Goal: Browse casually

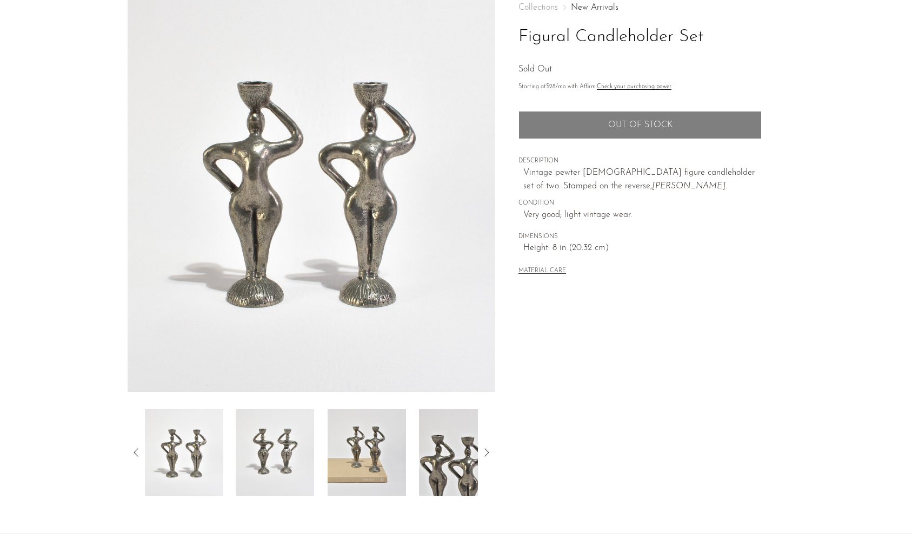
scroll to position [65, 0]
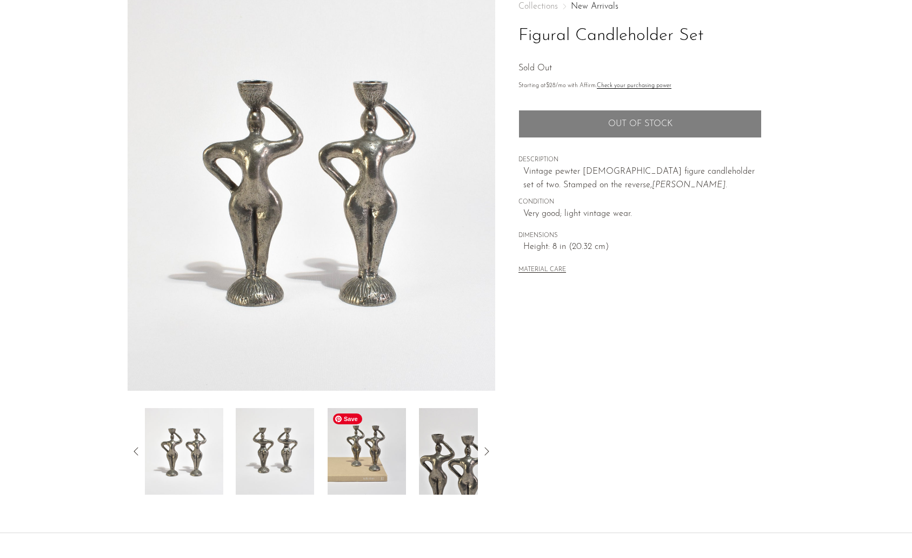
click at [375, 456] on img at bounding box center [367, 451] width 78 height 87
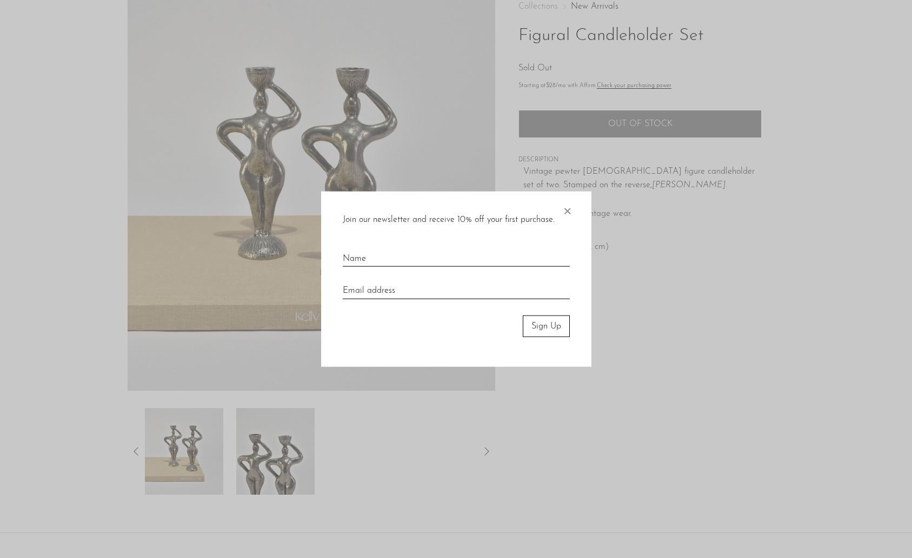
click at [566, 207] on span "×" at bounding box center [567, 208] width 11 height 35
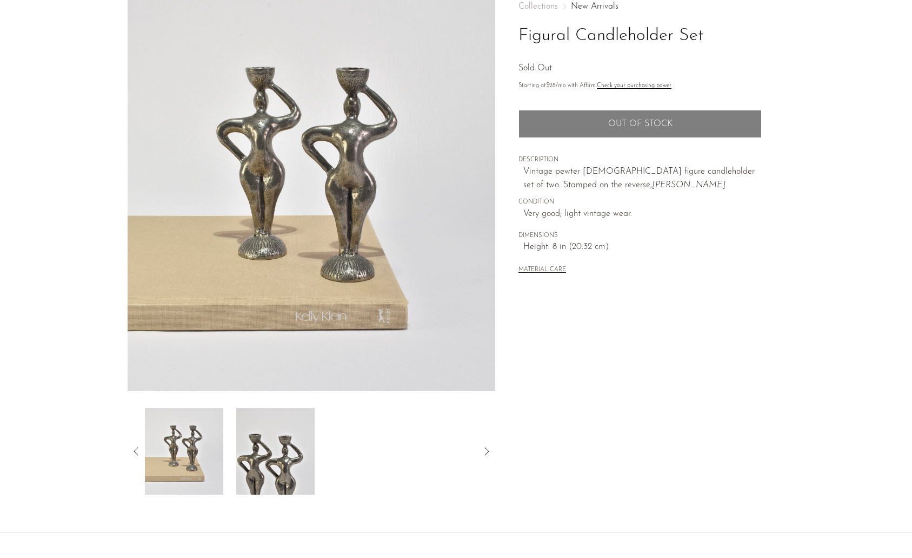
scroll to position [0, 0]
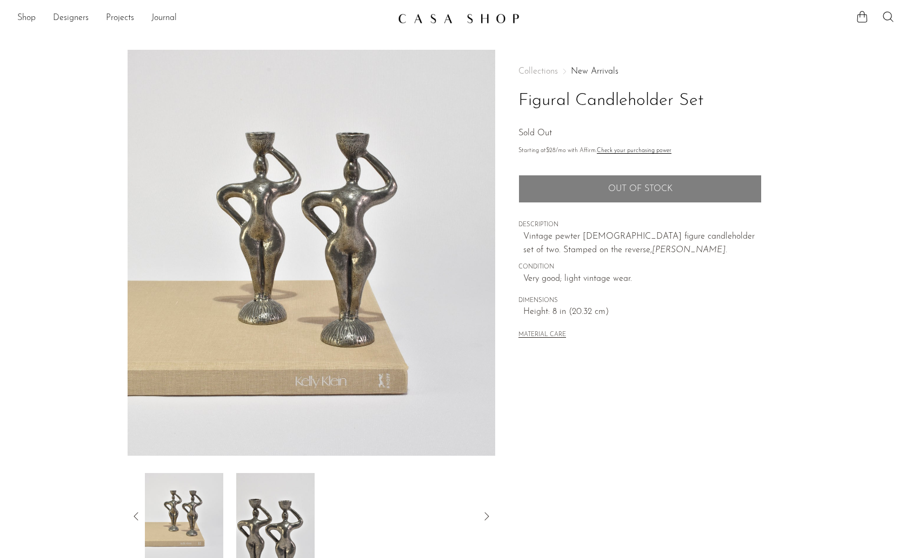
click at [454, 13] on img at bounding box center [459, 18] width 122 height 11
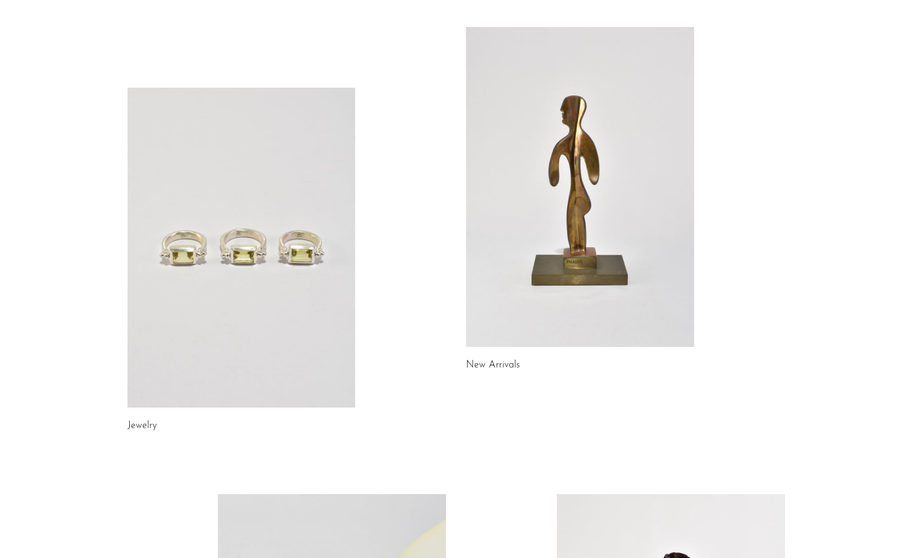
scroll to position [64, 0]
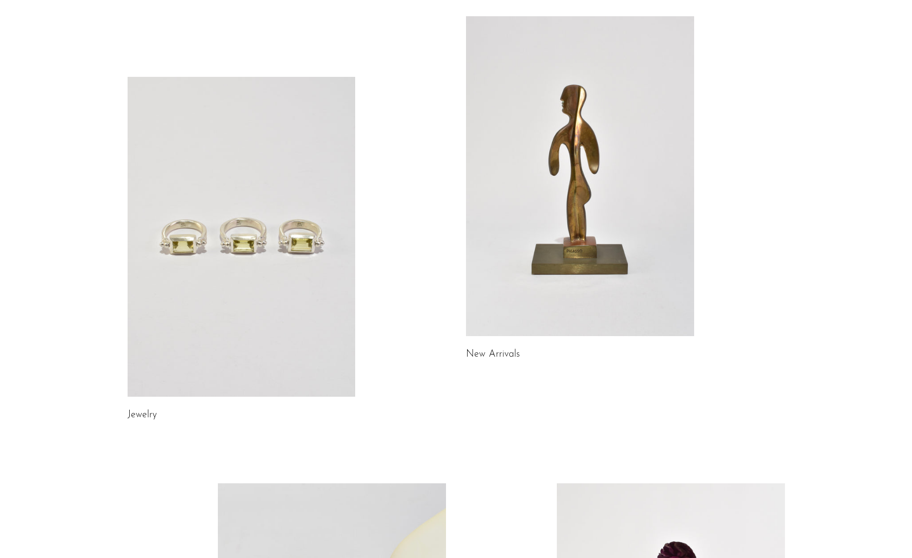
click at [296, 250] on link at bounding box center [242, 237] width 228 height 320
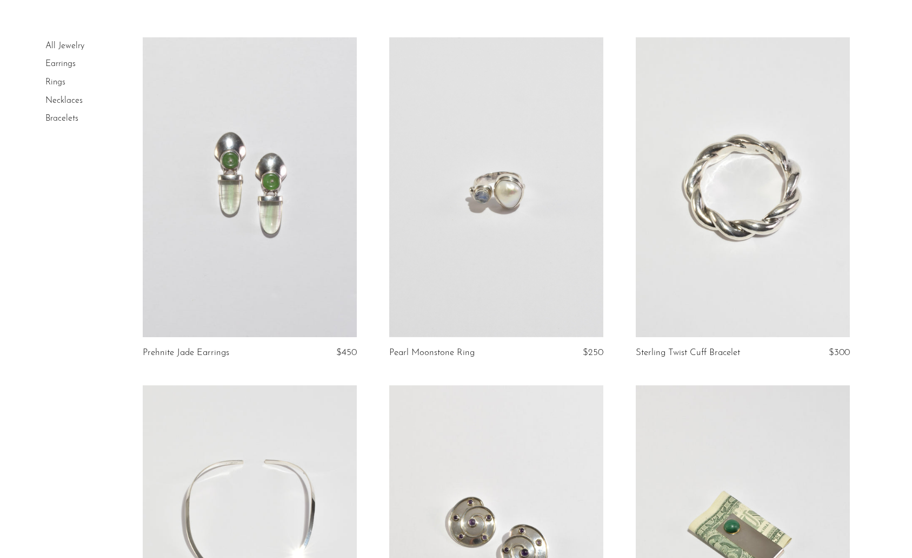
scroll to position [64, 0]
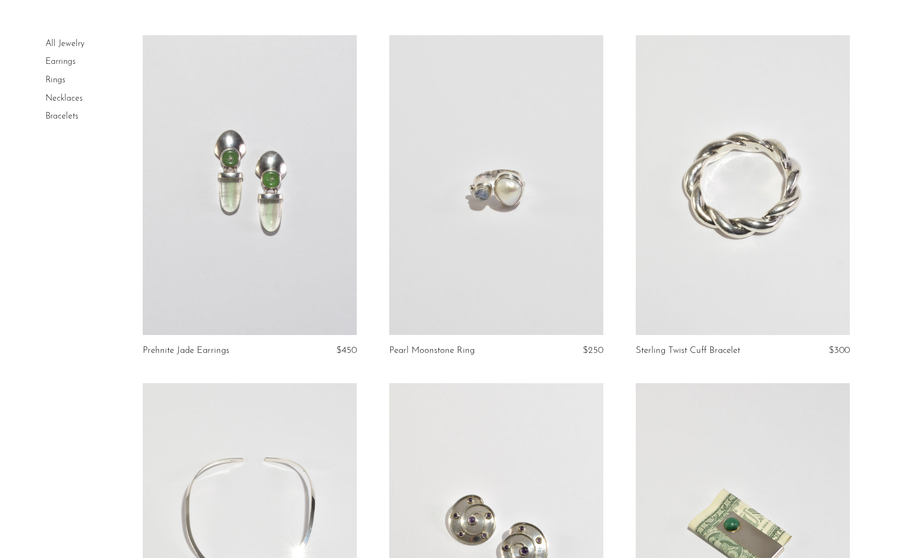
click at [576, 271] on link at bounding box center [496, 185] width 214 height 300
click at [216, 262] on link at bounding box center [250, 185] width 214 height 300
click at [775, 269] on link at bounding box center [743, 185] width 214 height 300
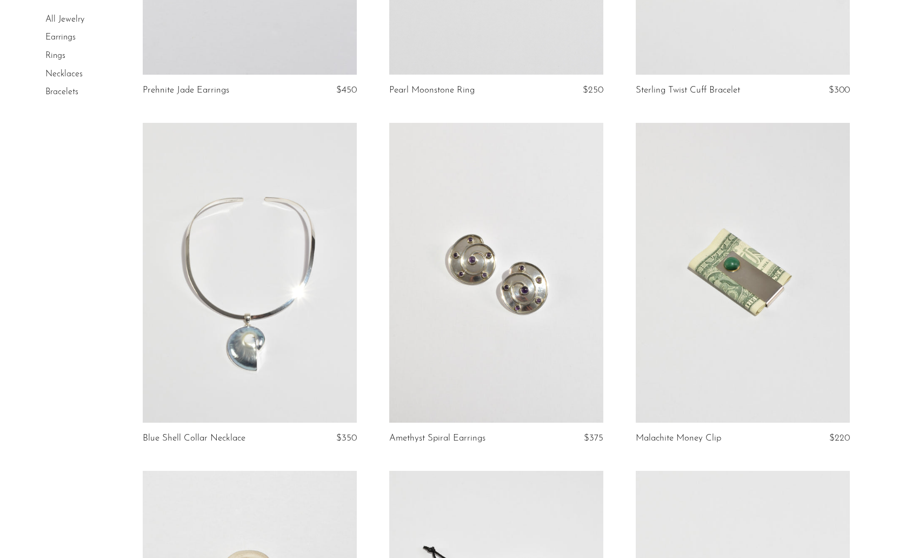
scroll to position [330, 0]
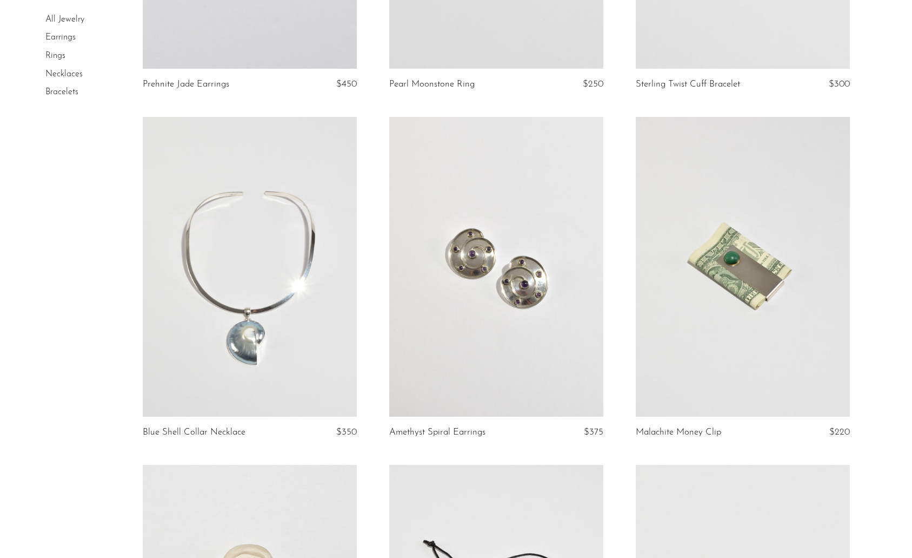
click at [244, 337] on link at bounding box center [250, 267] width 214 height 300
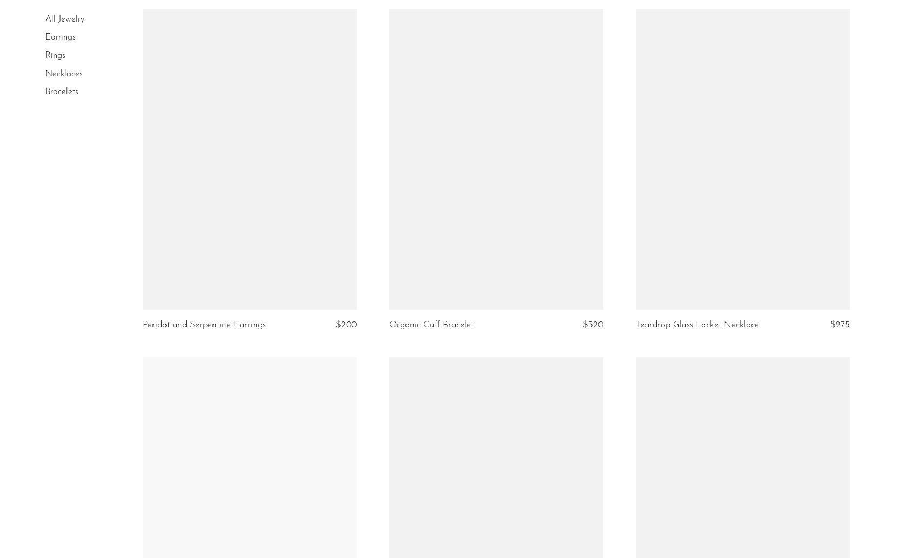
scroll to position [1482, 0]
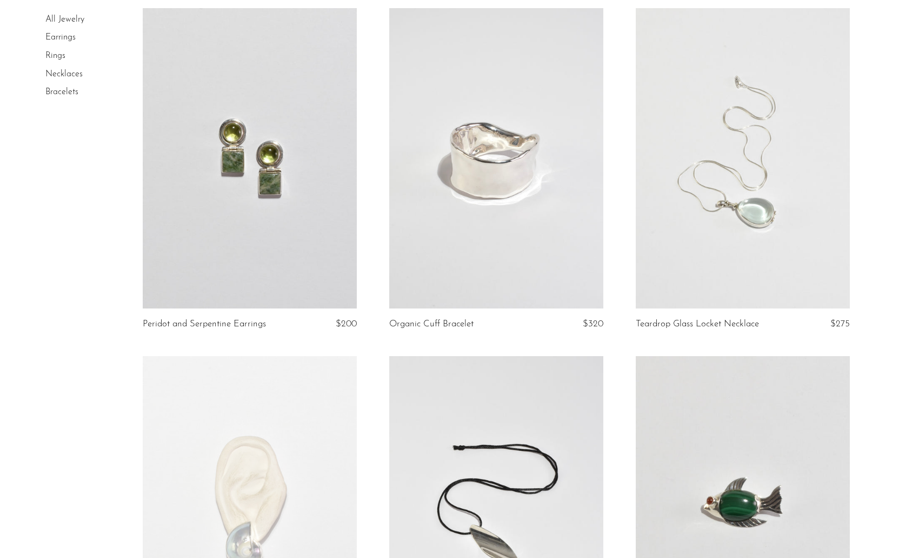
click at [203, 201] on link at bounding box center [250, 158] width 214 height 300
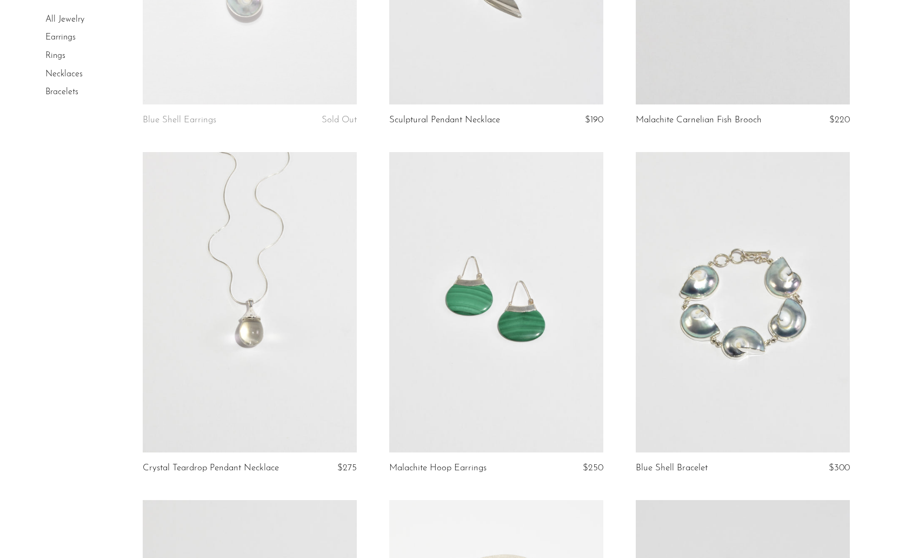
scroll to position [2034, 0]
click at [303, 381] on link at bounding box center [250, 301] width 214 height 300
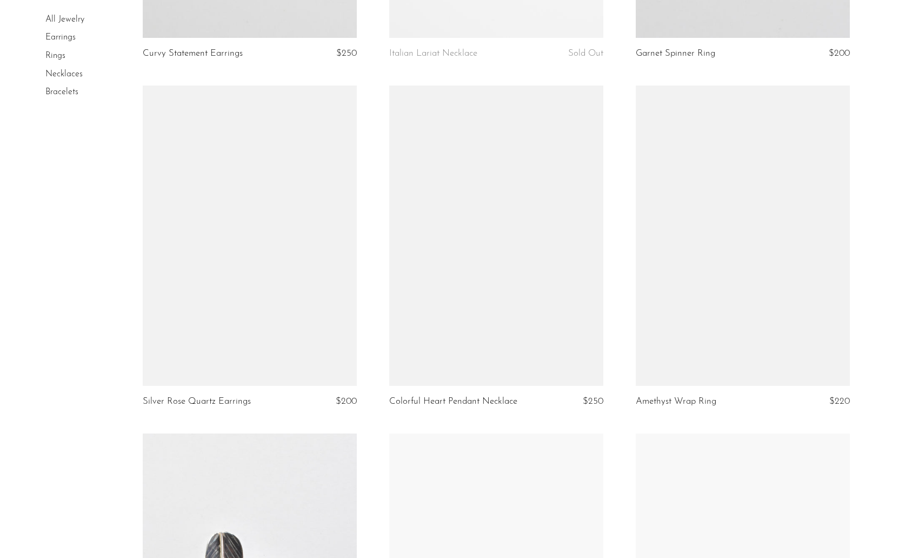
scroll to position [2796, 0]
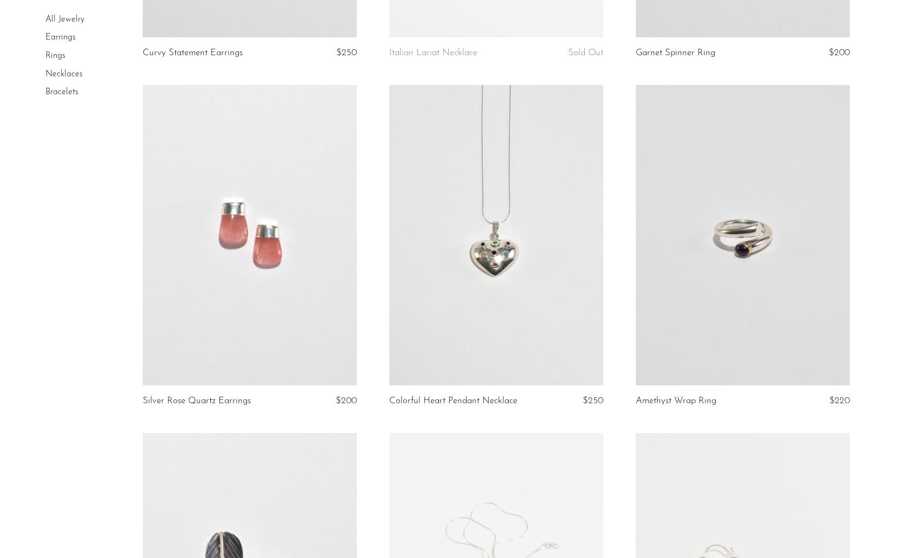
click at [747, 253] on link at bounding box center [743, 235] width 214 height 300
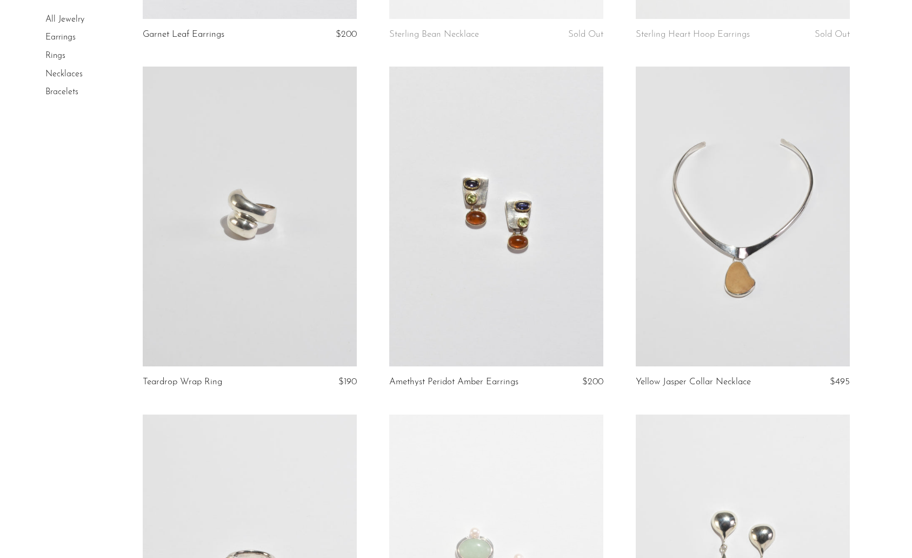
scroll to position [3511, 0]
click at [260, 239] on link at bounding box center [250, 215] width 214 height 300
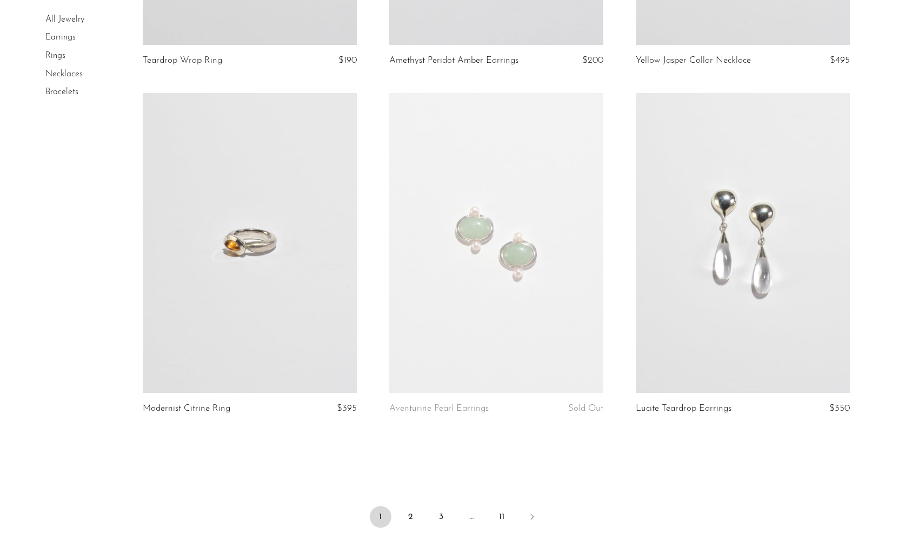
scroll to position [3846, 0]
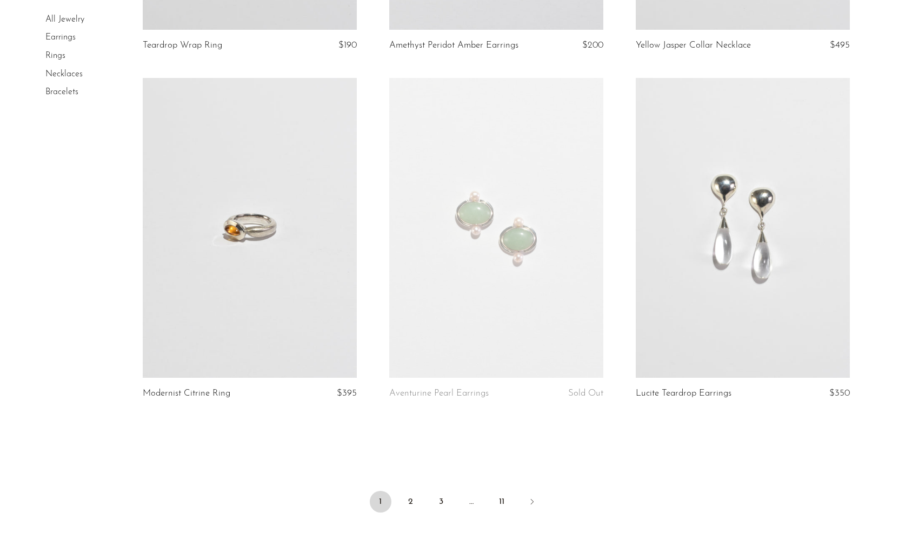
click at [761, 243] on link at bounding box center [743, 228] width 214 height 300
click at [409, 502] on link "2" at bounding box center [411, 501] width 22 height 22
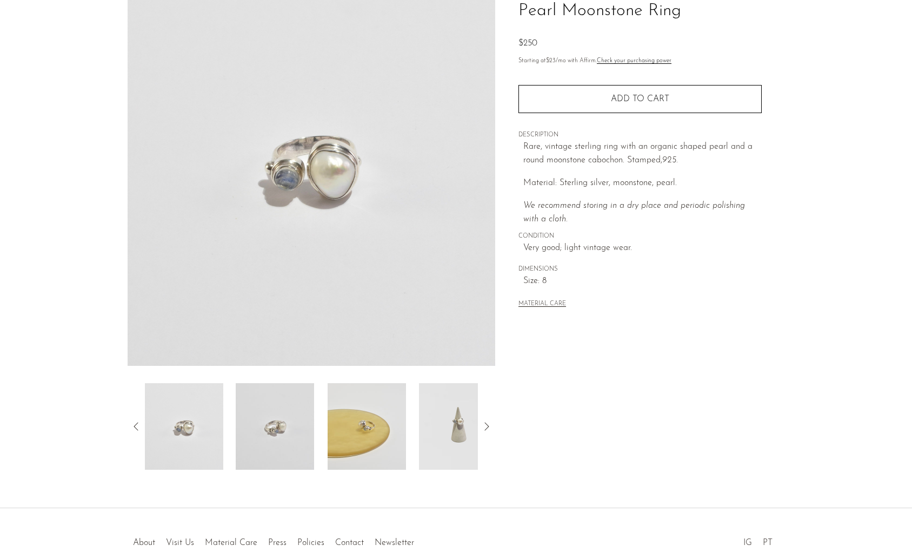
scroll to position [124, 0]
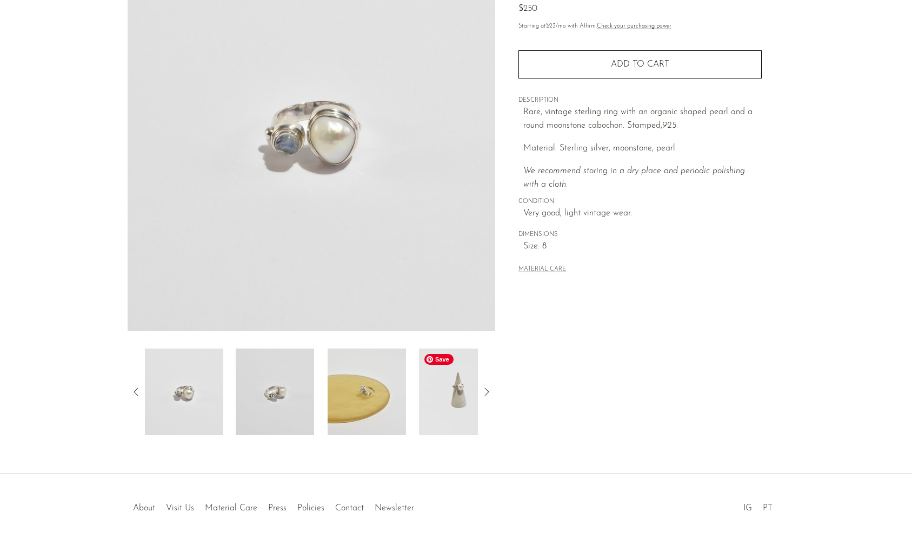
click at [439, 400] on img at bounding box center [458, 391] width 78 height 87
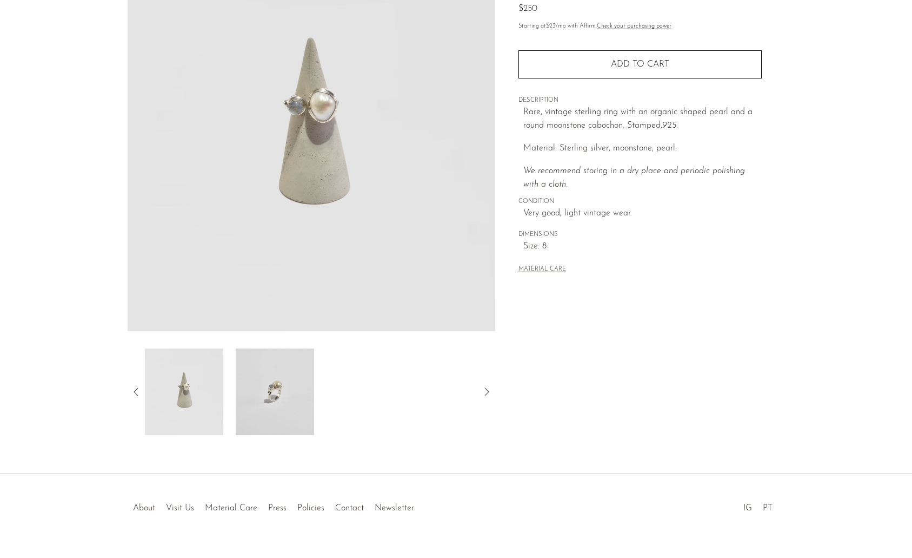
click at [137, 390] on icon at bounding box center [136, 391] width 13 height 13
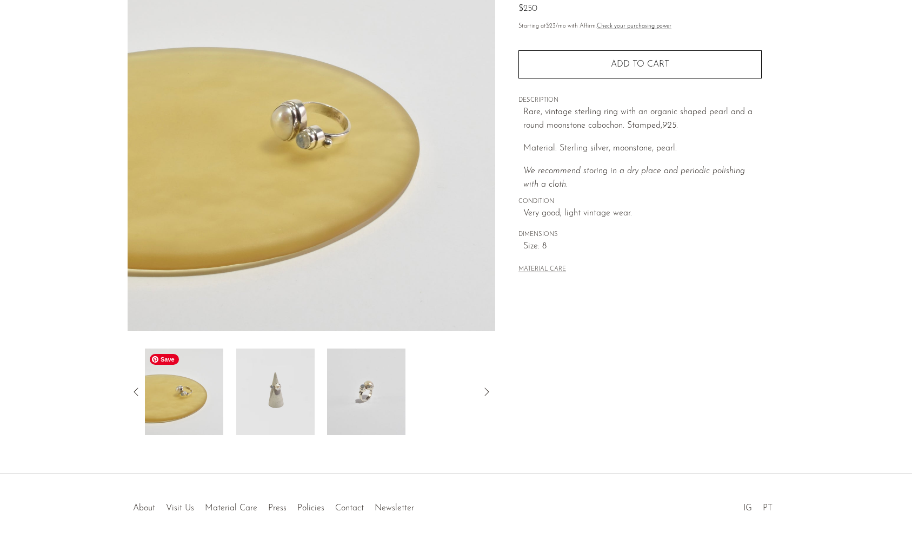
click at [205, 397] on img at bounding box center [183, 391] width 78 height 87
click at [134, 390] on icon at bounding box center [136, 391] width 4 height 8
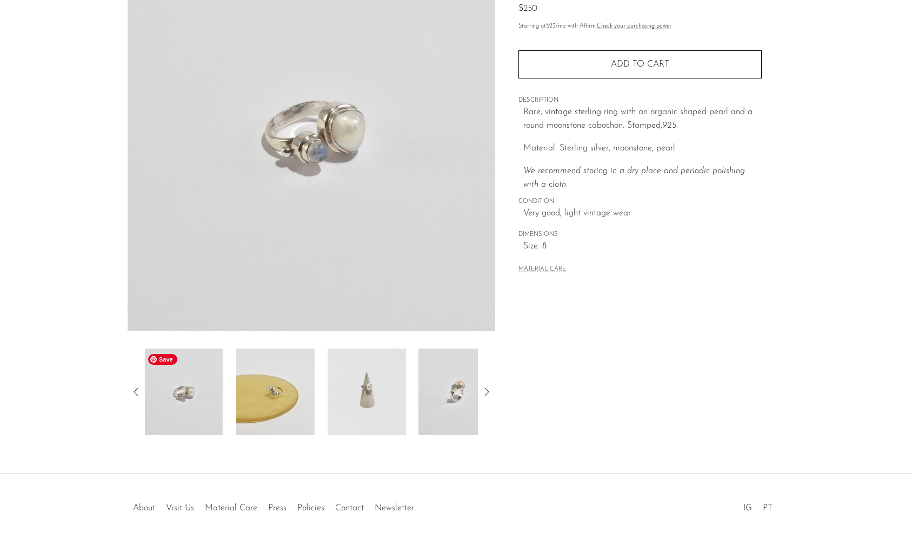
click at [204, 391] on img at bounding box center [183, 391] width 78 height 87
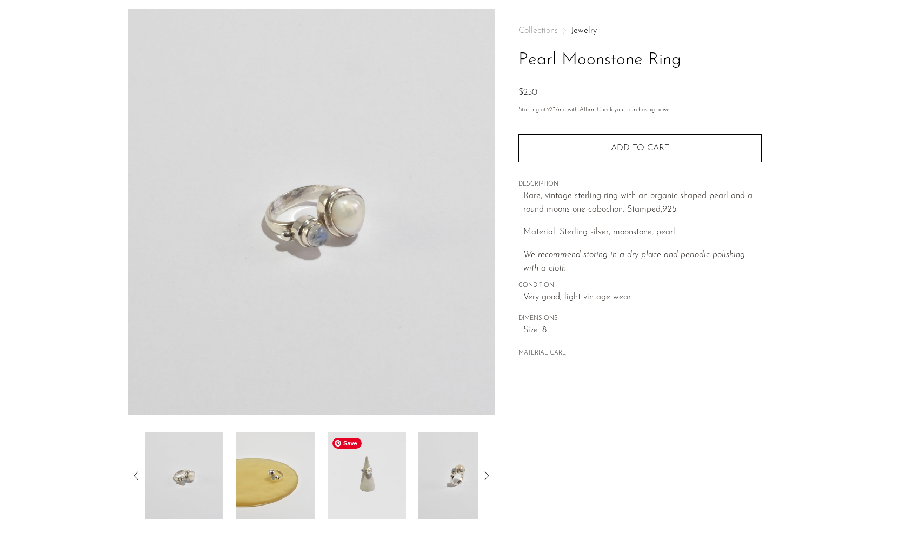
scroll to position [0, 0]
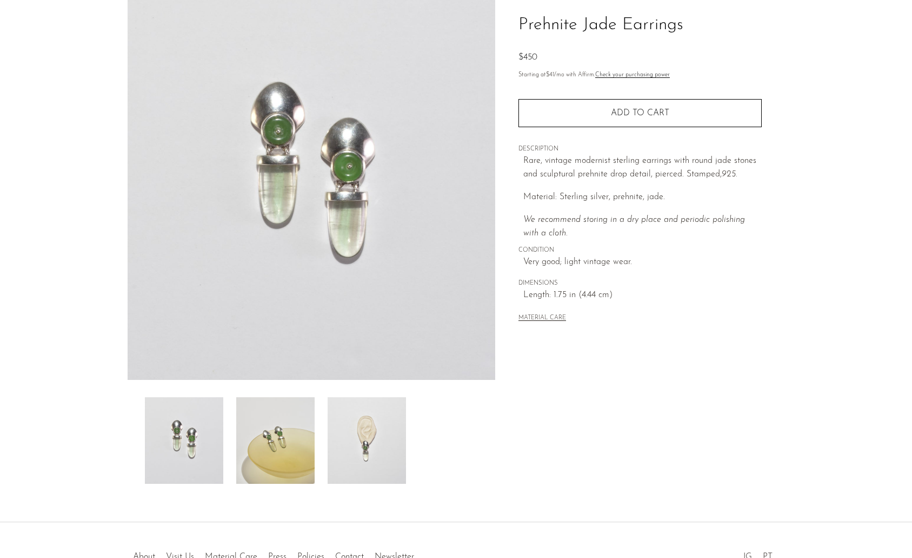
scroll to position [147, 0]
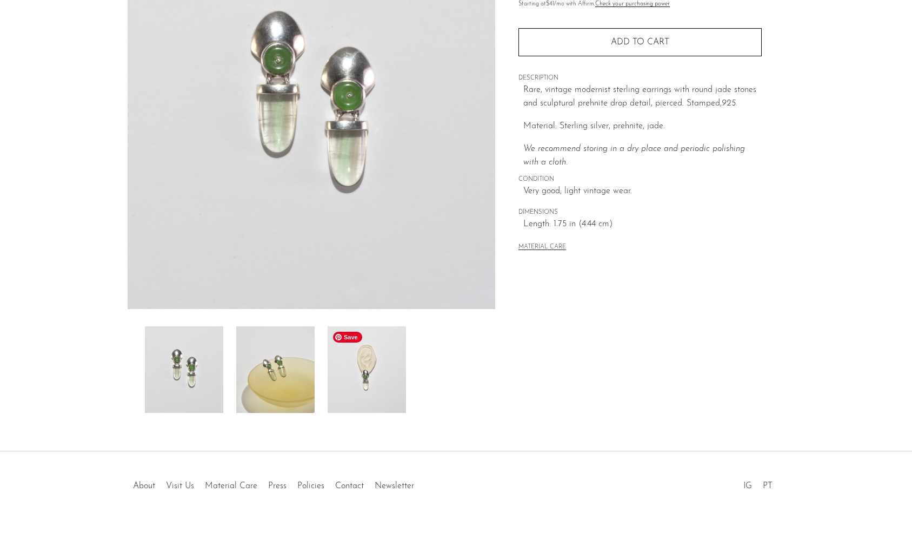
click at [387, 387] on img at bounding box center [367, 369] width 78 height 87
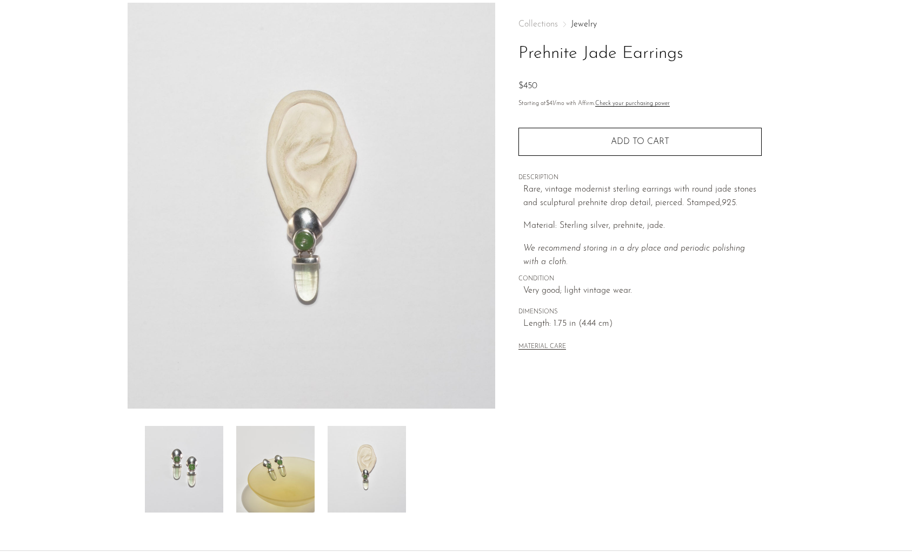
scroll to position [0, 0]
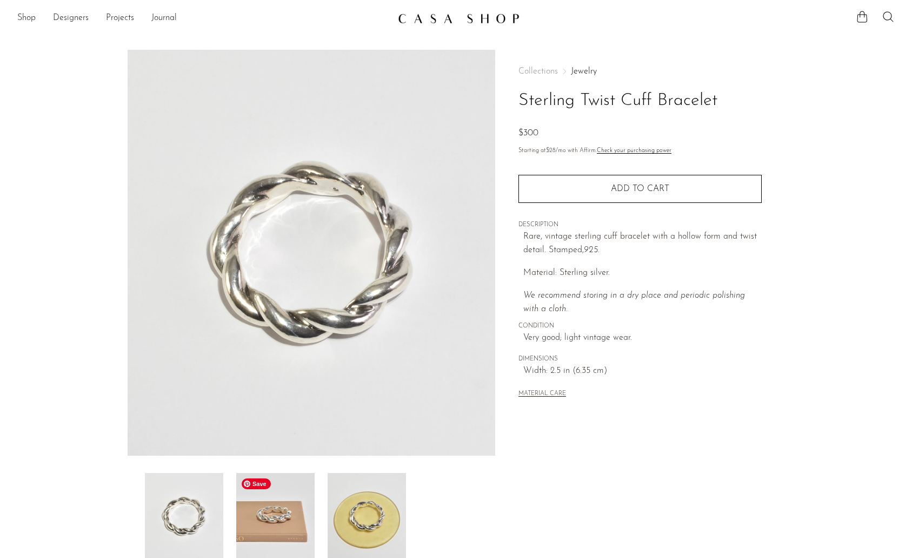
click at [263, 526] on img at bounding box center [275, 516] width 78 height 87
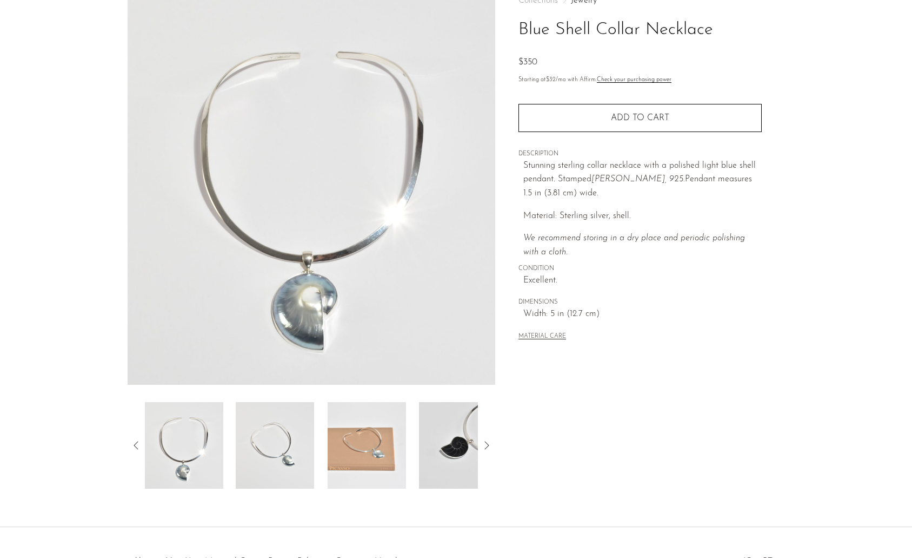
scroll to position [83, 0]
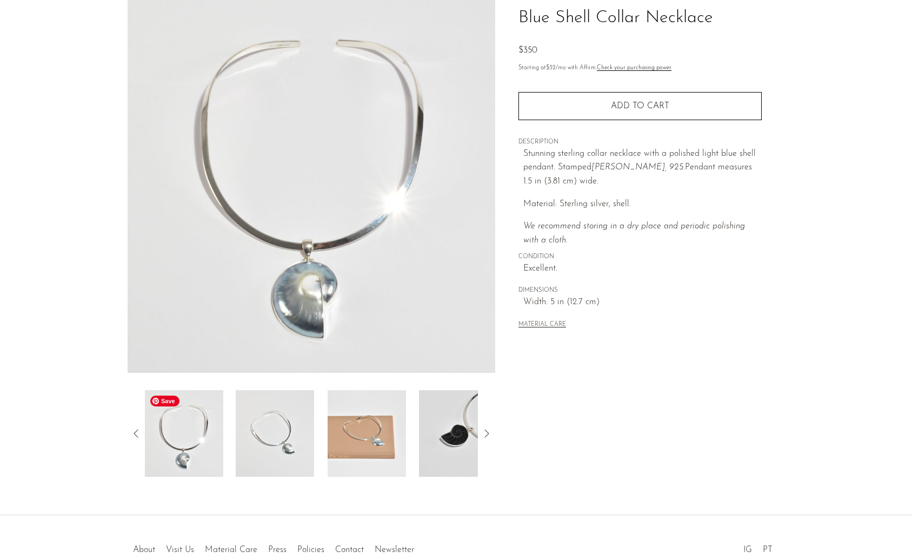
click at [205, 439] on img at bounding box center [184, 433] width 78 height 87
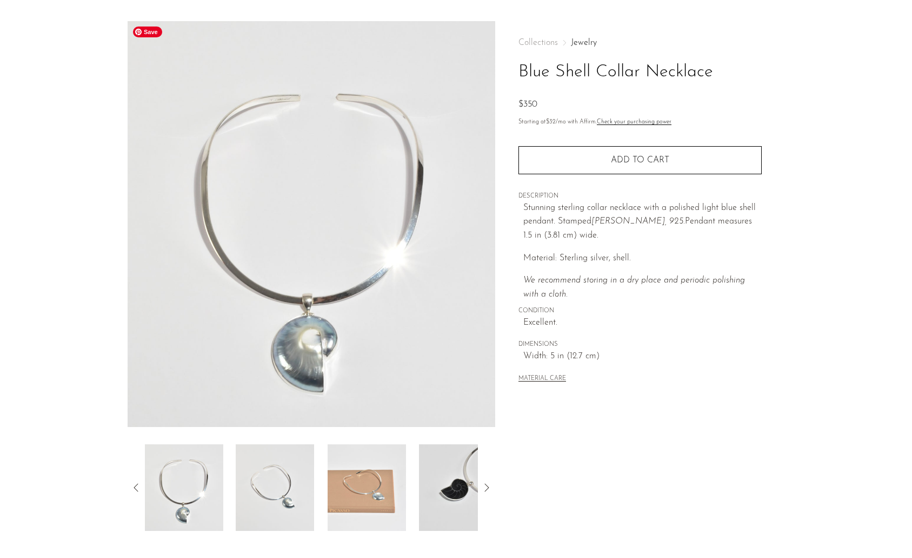
scroll to position [0, 0]
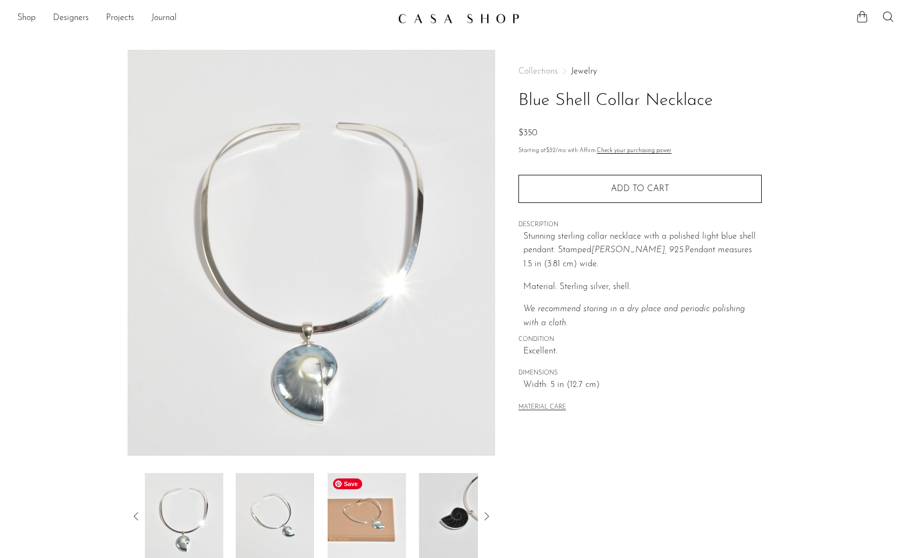
click at [388, 524] on img at bounding box center [367, 516] width 78 height 87
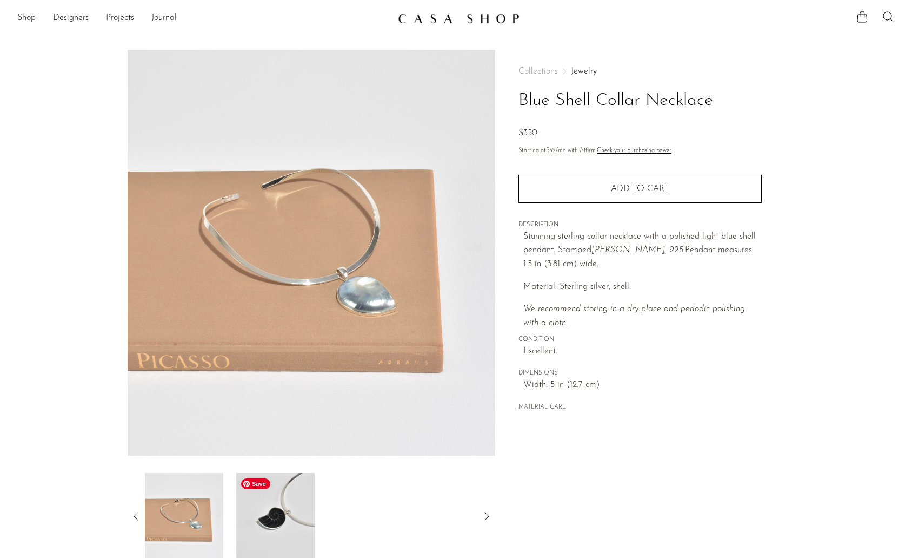
click at [295, 535] on img at bounding box center [275, 516] width 78 height 87
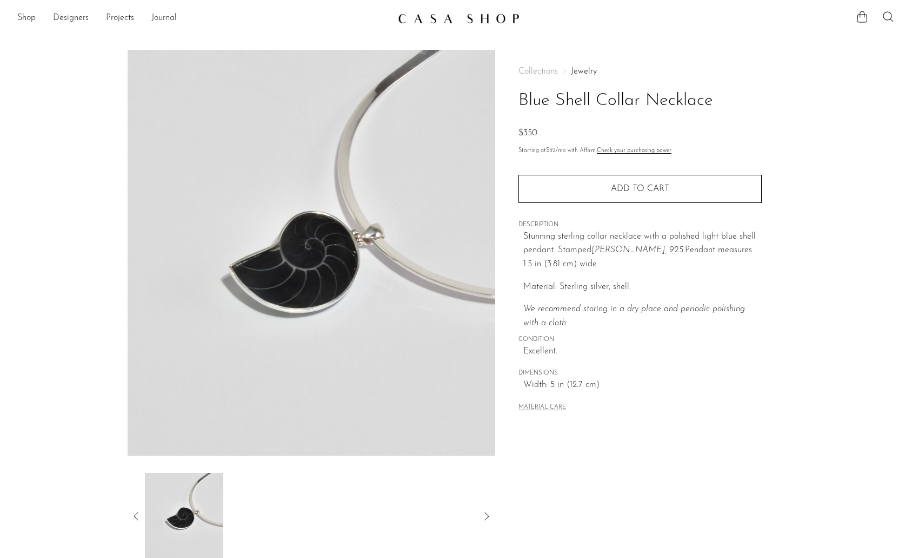
click at [131, 518] on icon at bounding box center [136, 515] width 13 height 13
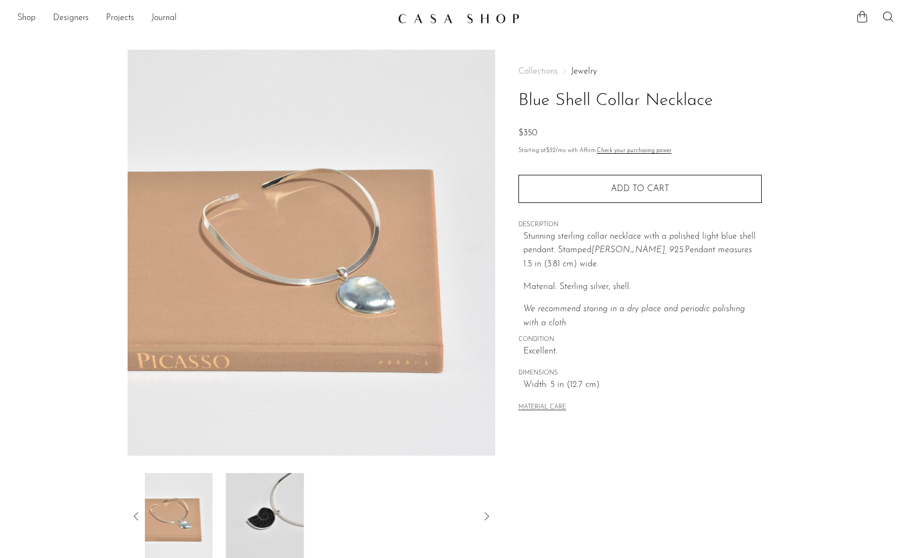
click at [131, 518] on icon at bounding box center [136, 515] width 13 height 13
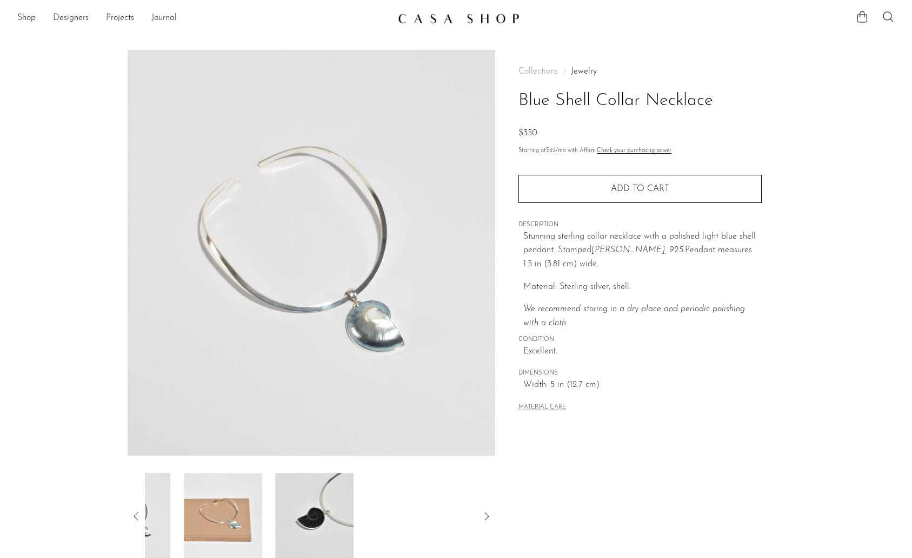
click at [131, 518] on icon at bounding box center [136, 515] width 13 height 13
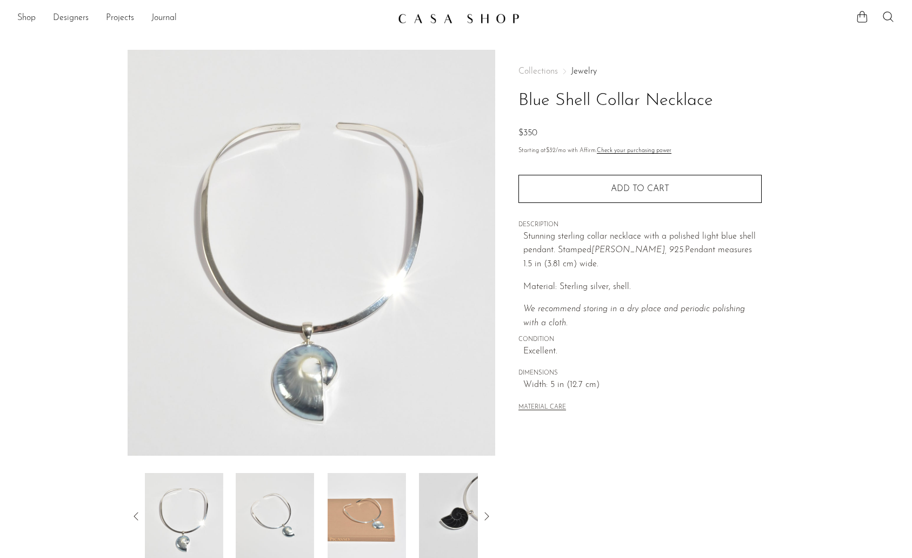
click at [131, 518] on icon at bounding box center [136, 515] width 13 height 13
click at [196, 519] on img at bounding box center [184, 516] width 78 height 87
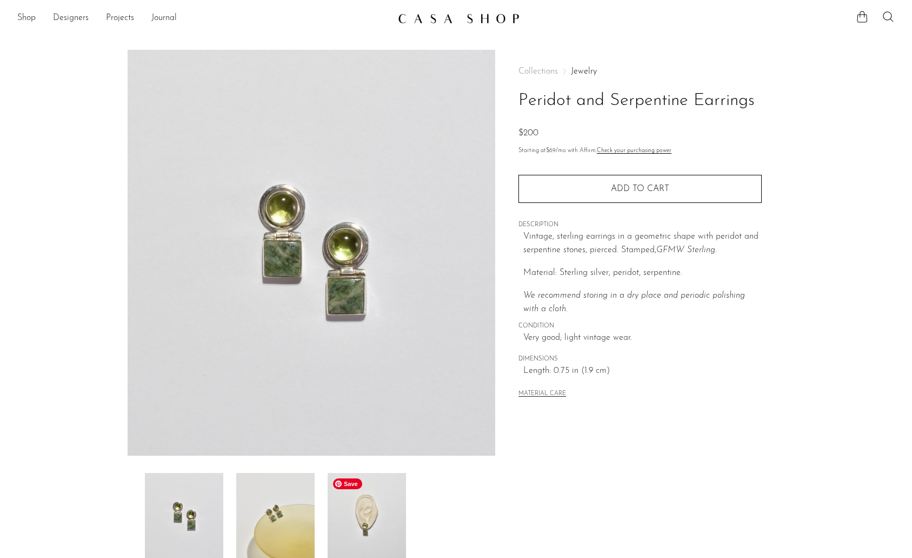
click at [345, 501] on img at bounding box center [367, 516] width 78 height 87
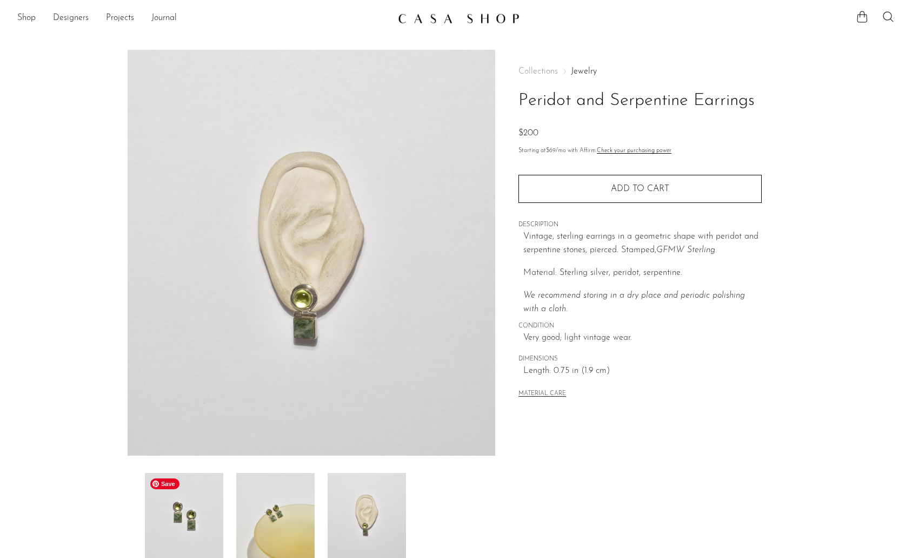
click at [195, 522] on img at bounding box center [184, 516] width 78 height 87
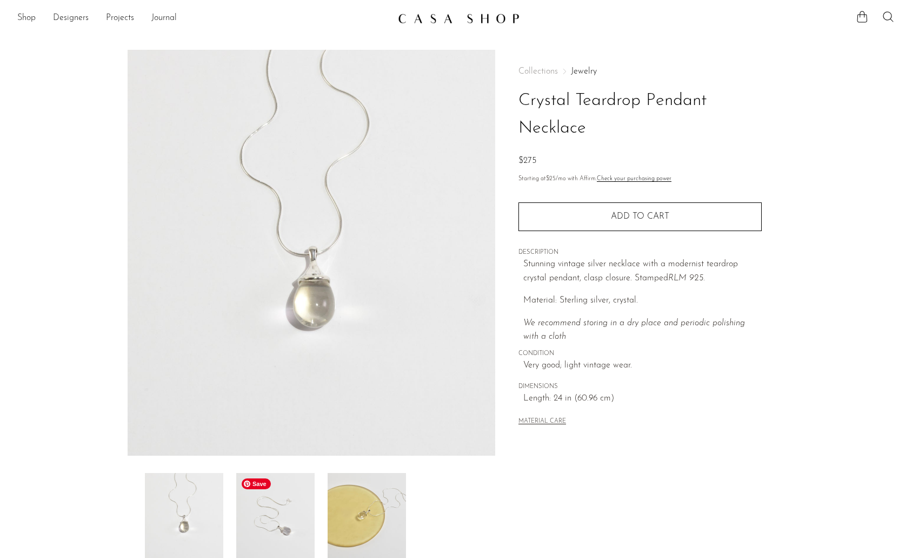
click at [288, 530] on img at bounding box center [275, 516] width 78 height 87
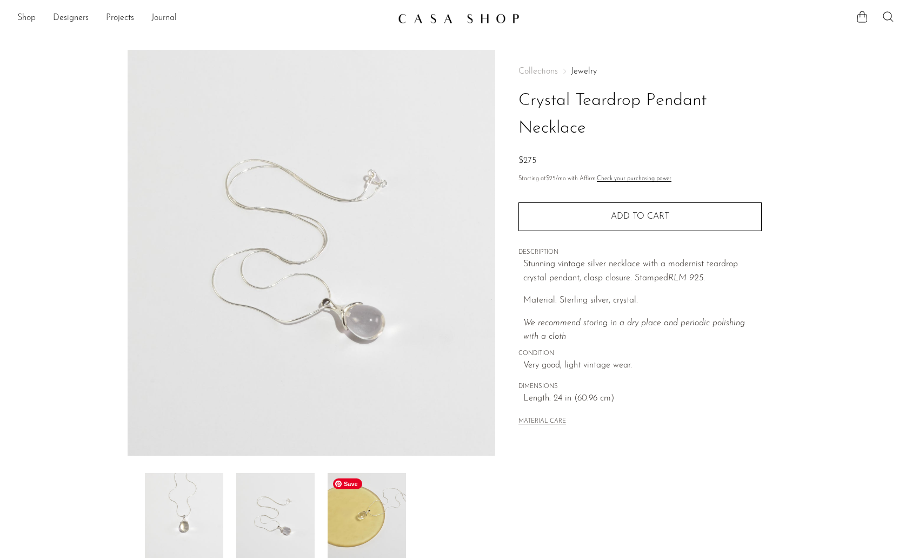
click at [359, 527] on img at bounding box center [367, 516] width 78 height 87
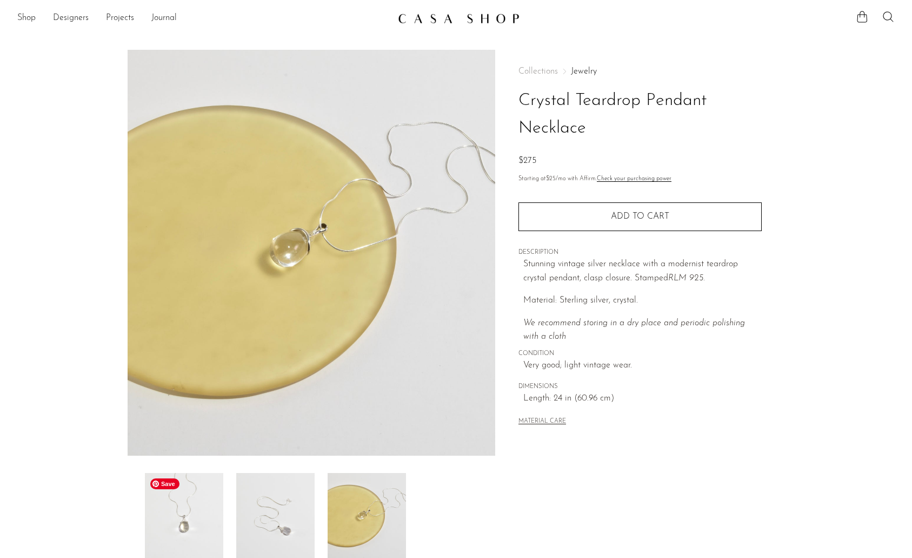
click at [201, 527] on img at bounding box center [184, 516] width 78 height 87
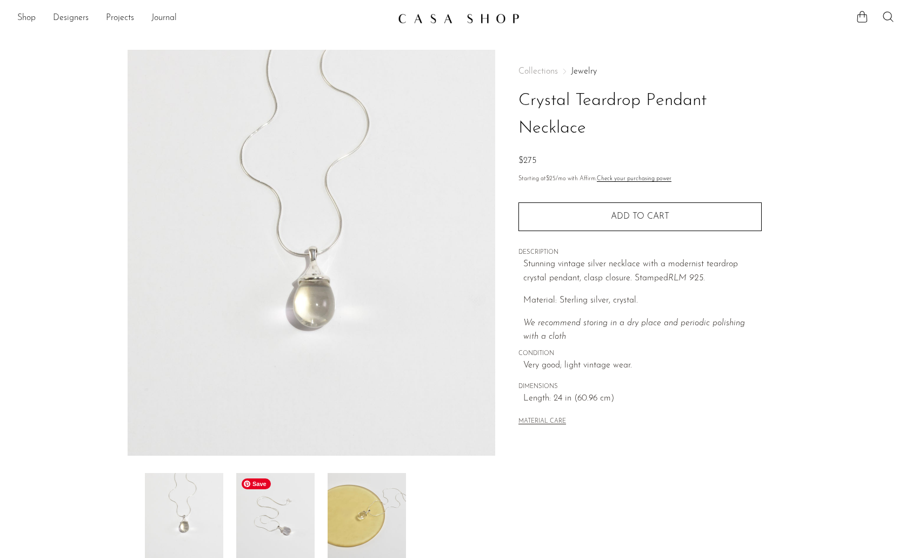
click at [290, 503] on img at bounding box center [275, 516] width 78 height 87
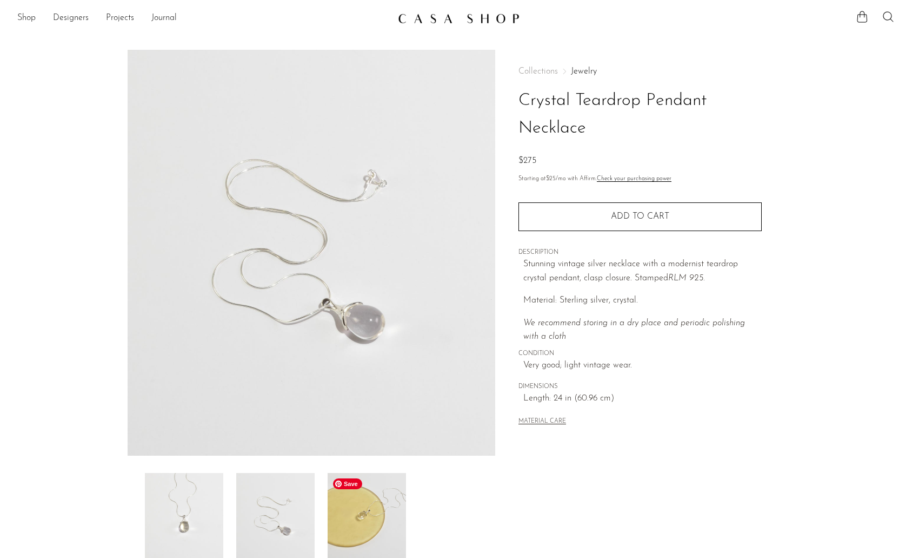
click at [351, 514] on img at bounding box center [367, 516] width 78 height 87
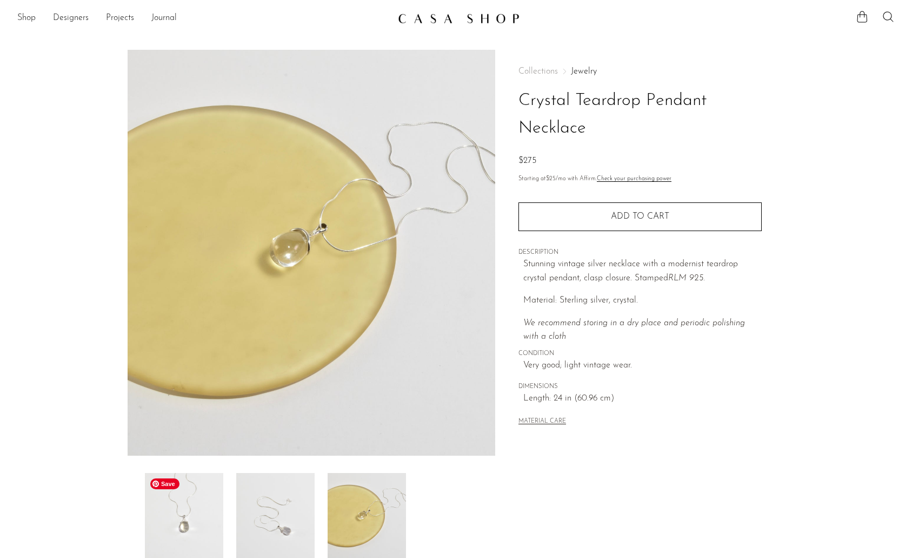
click at [209, 517] on img at bounding box center [184, 516] width 78 height 87
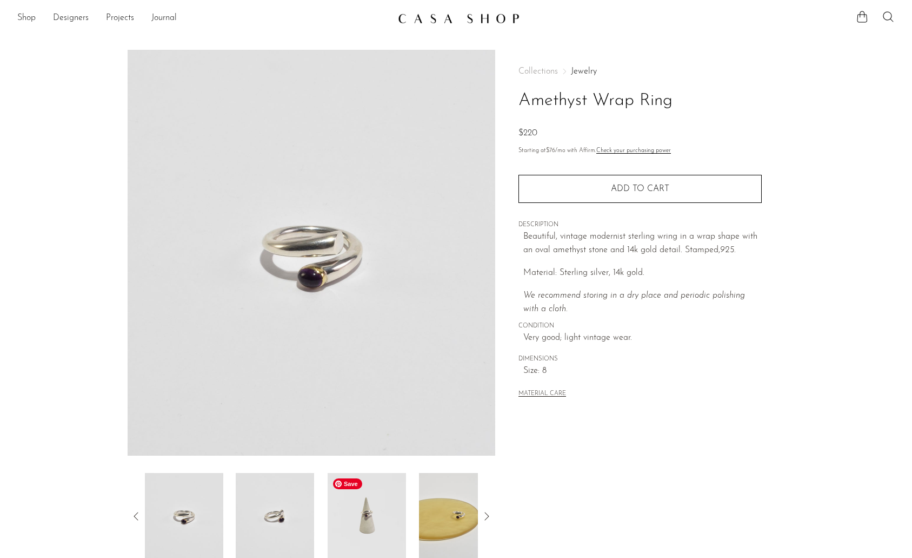
click at [361, 514] on img at bounding box center [367, 516] width 78 height 87
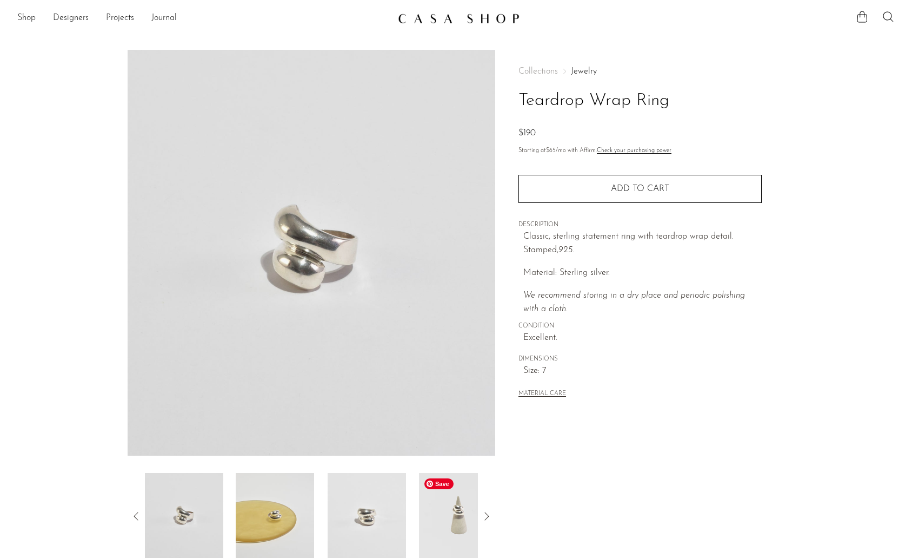
click at [459, 517] on img at bounding box center [458, 516] width 78 height 87
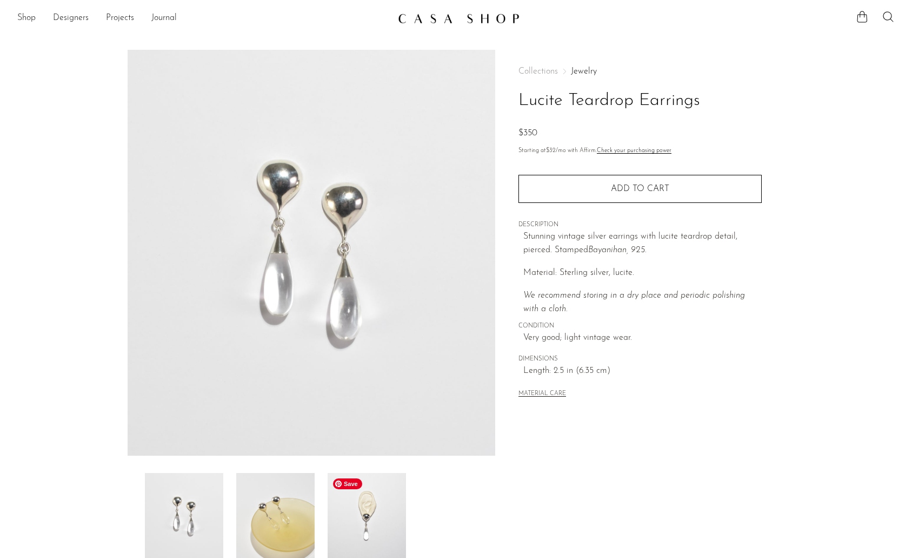
click at [380, 509] on img at bounding box center [367, 516] width 78 height 87
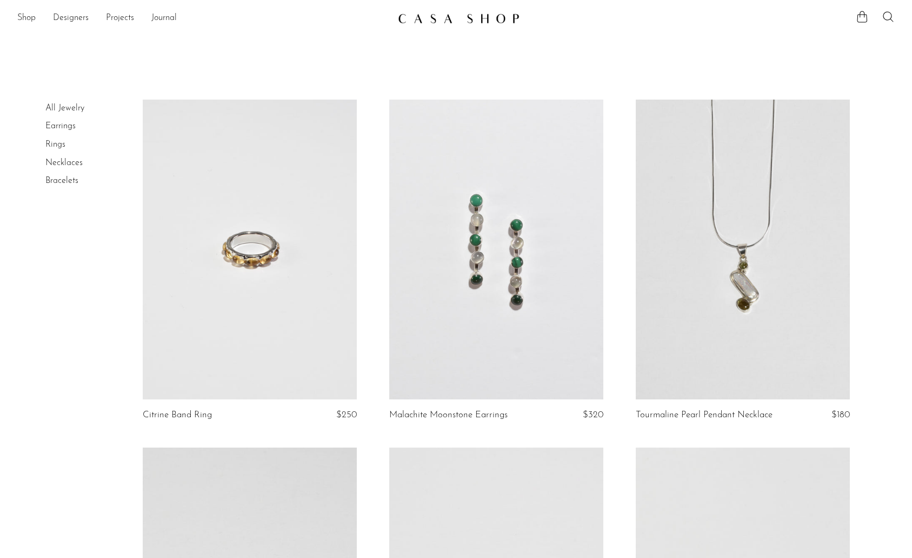
click at [495, 330] on link at bounding box center [496, 249] width 214 height 300
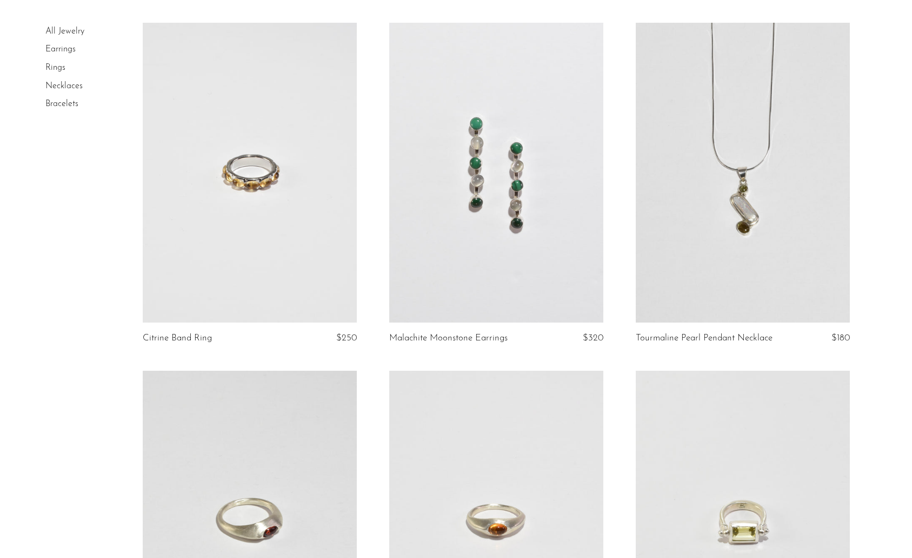
scroll to position [62, 0]
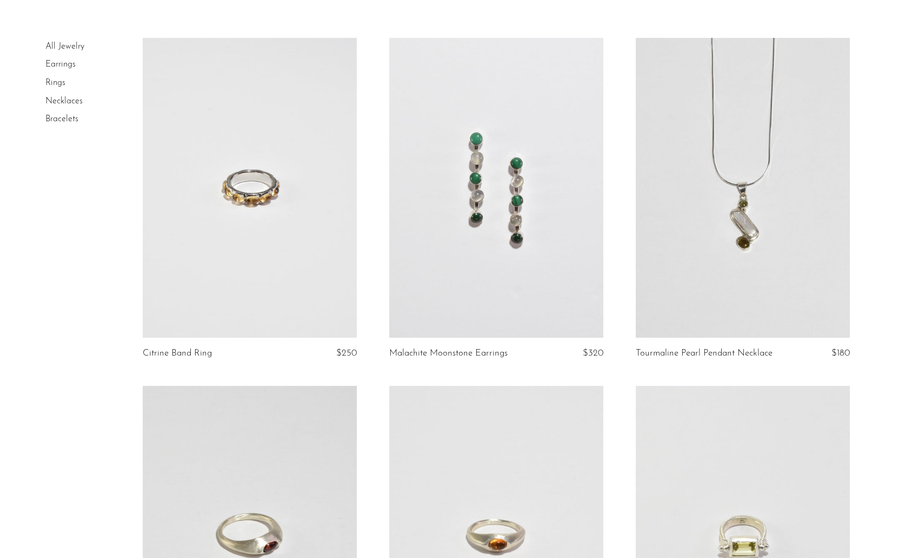
click at [247, 207] on link at bounding box center [250, 188] width 214 height 300
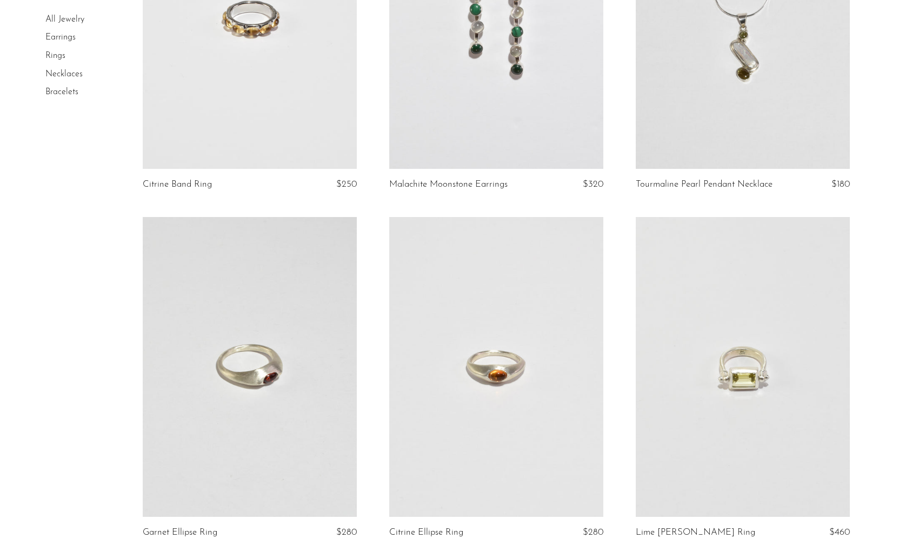
scroll to position [308, 0]
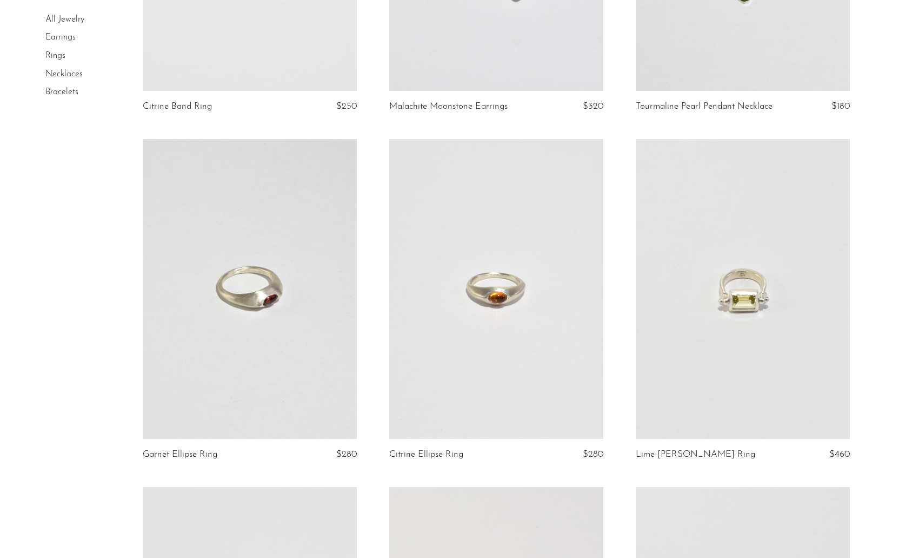
click at [247, 280] on link at bounding box center [250, 289] width 214 height 300
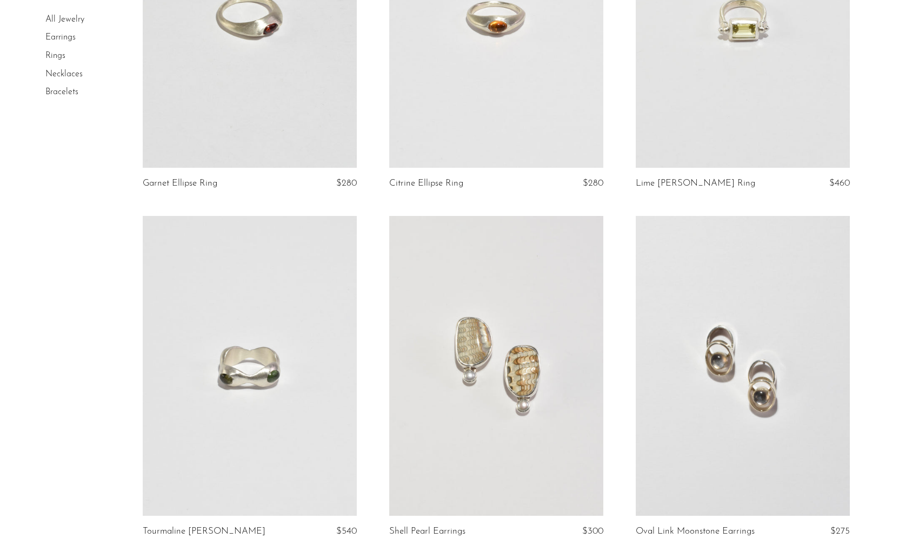
scroll to position [575, 0]
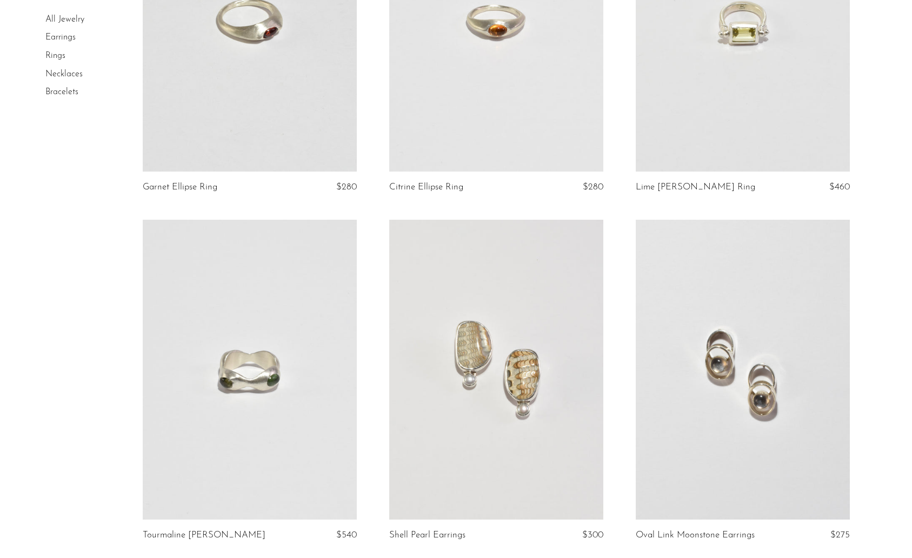
click at [780, 58] on link at bounding box center [743, 22] width 214 height 300
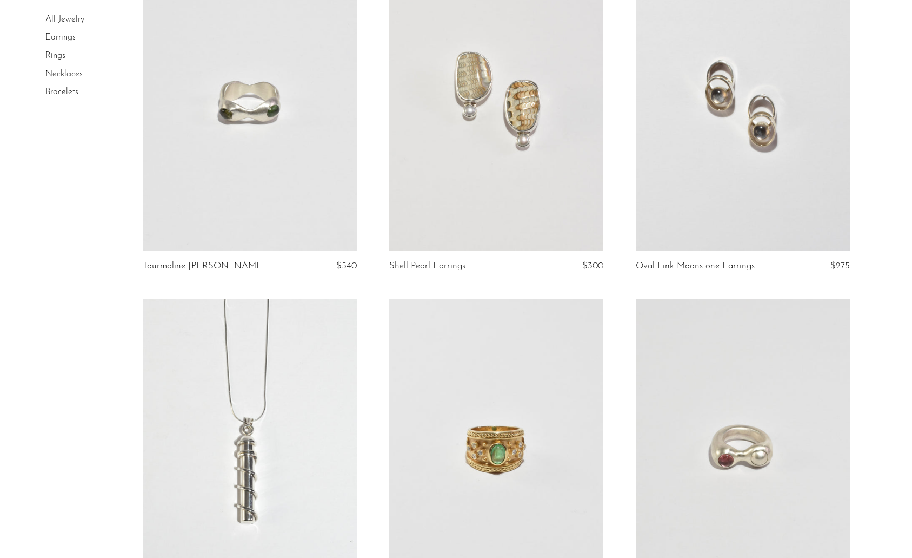
scroll to position [845, 0]
click at [807, 167] on link at bounding box center [743, 100] width 214 height 300
click at [200, 176] on link at bounding box center [250, 100] width 214 height 300
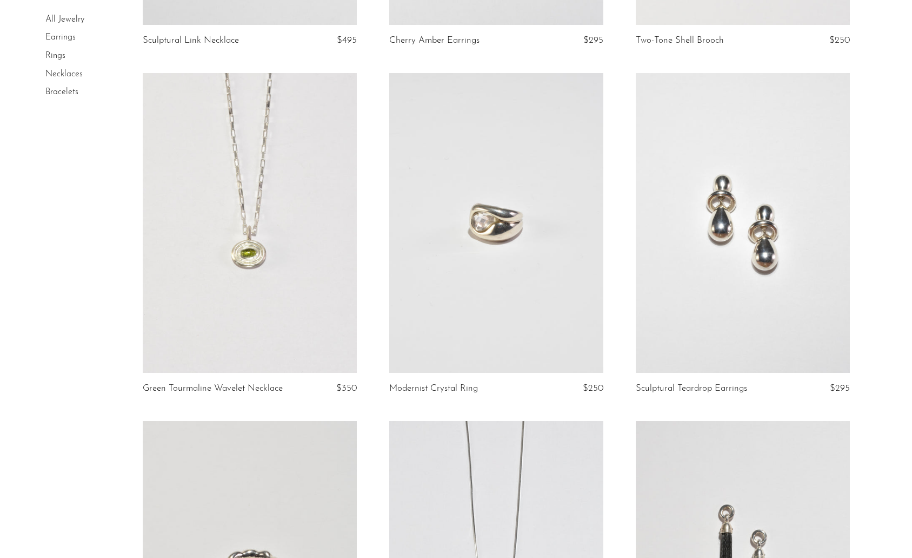
scroll to position [1779, 0]
click at [514, 303] on link at bounding box center [496, 221] width 214 height 300
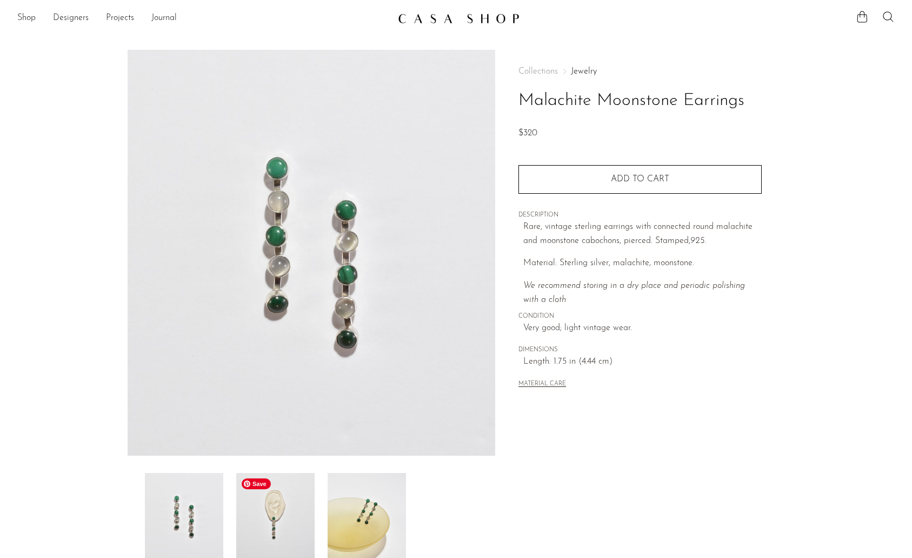
click at [280, 513] on img at bounding box center [275, 516] width 78 height 87
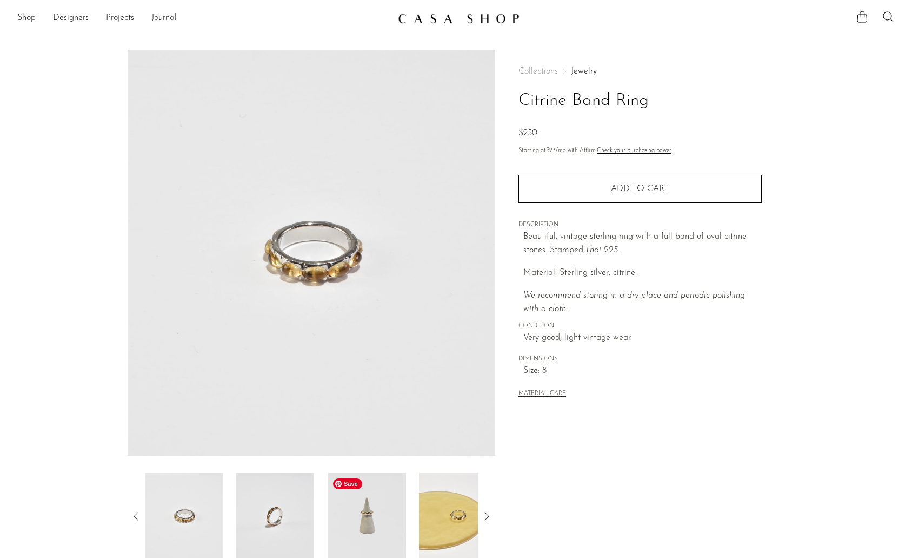
click at [360, 528] on img at bounding box center [367, 516] width 78 height 87
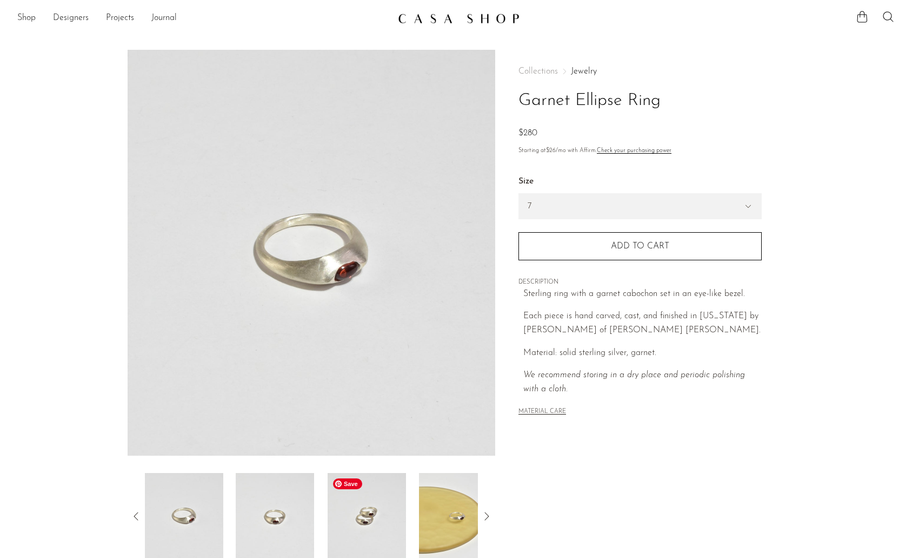
click at [354, 517] on img at bounding box center [367, 516] width 78 height 87
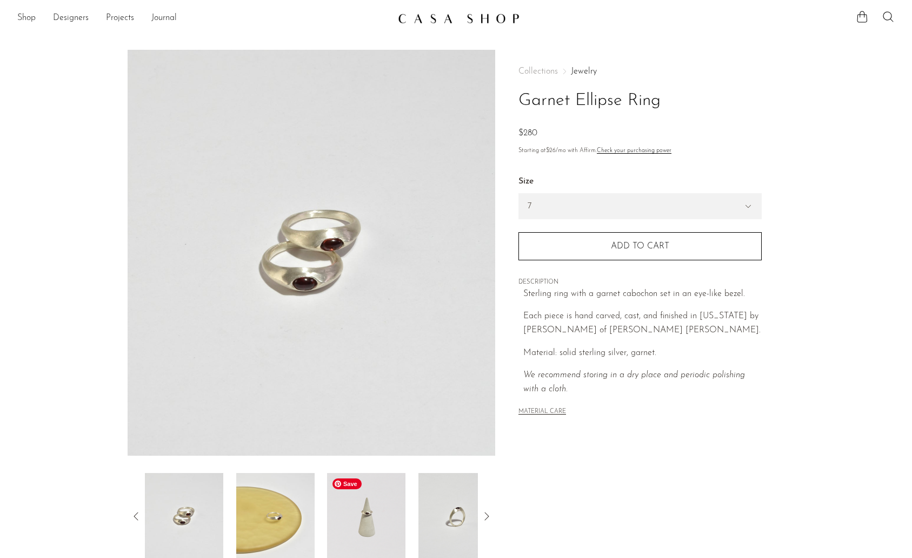
click at [382, 515] on img at bounding box center [366, 516] width 78 height 87
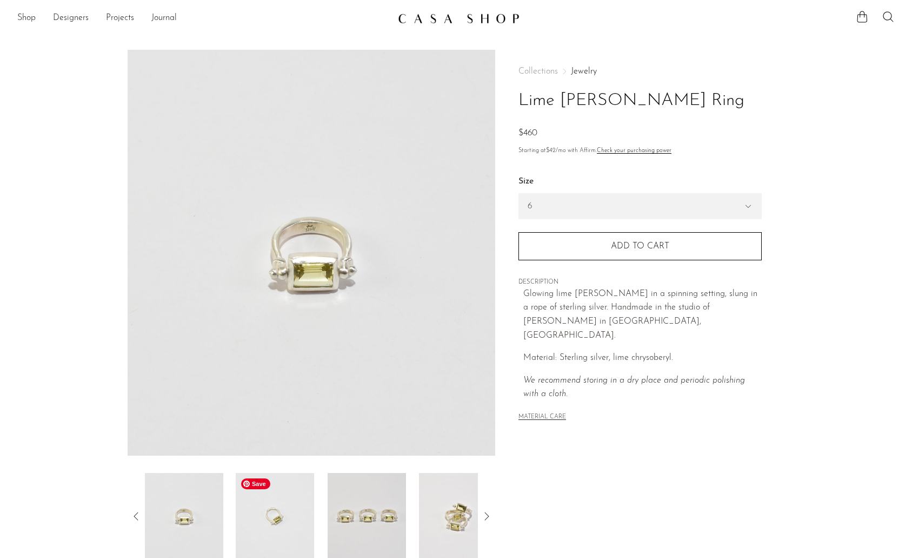
click at [286, 505] on img at bounding box center [275, 516] width 78 height 87
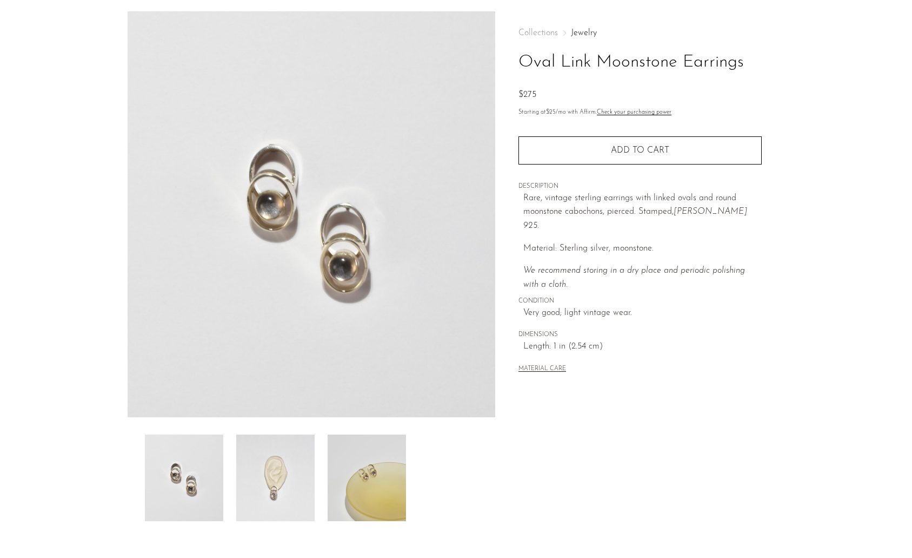
scroll to position [42, 0]
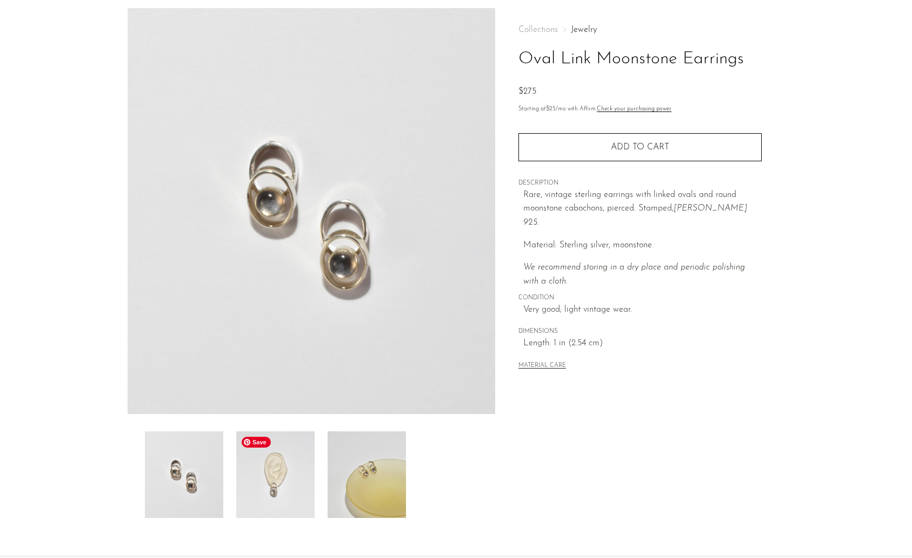
click at [285, 496] on img at bounding box center [275, 474] width 78 height 87
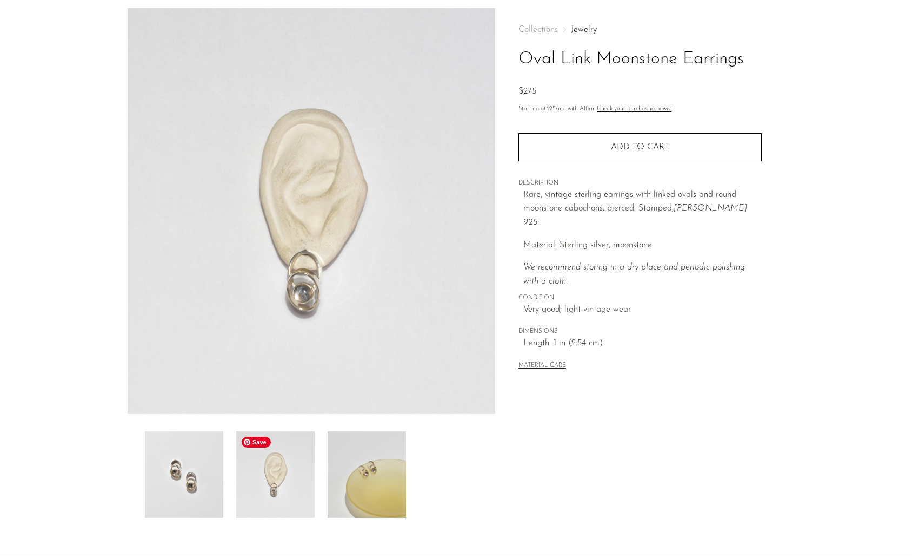
scroll to position [0, 0]
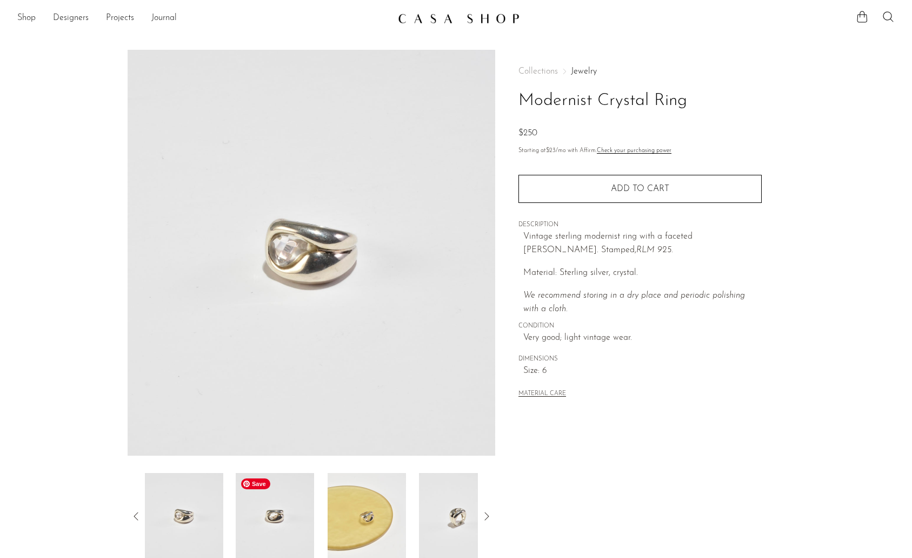
click at [284, 527] on img at bounding box center [275, 516] width 78 height 87
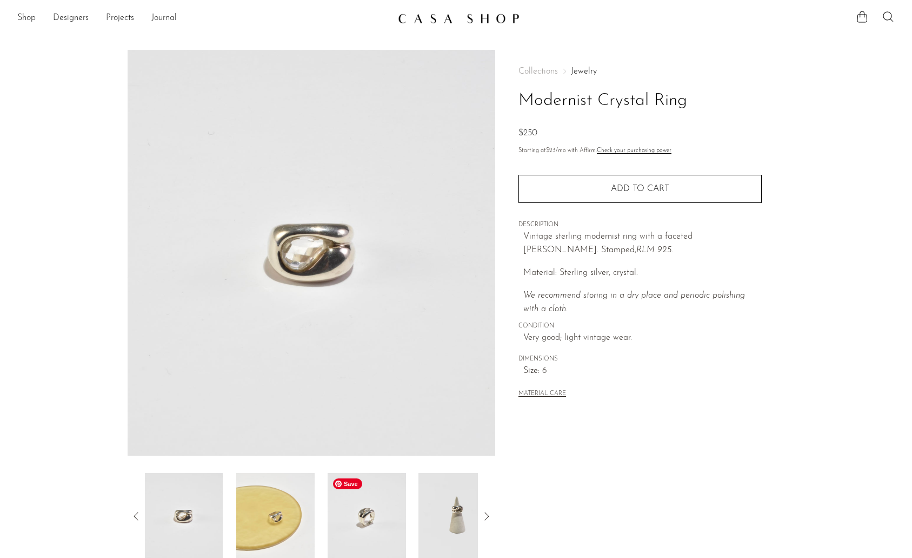
click at [361, 532] on img at bounding box center [367, 516] width 78 height 87
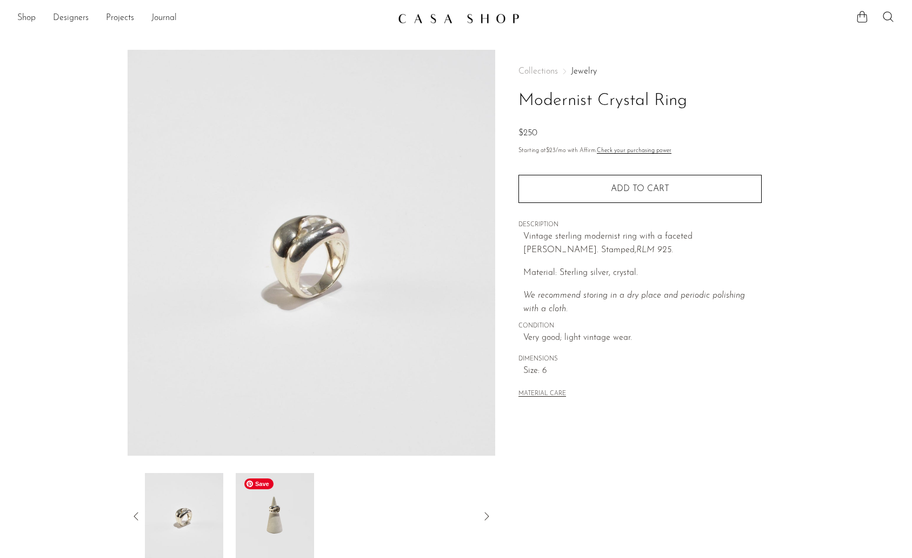
click at [277, 521] on img at bounding box center [275, 516] width 78 height 87
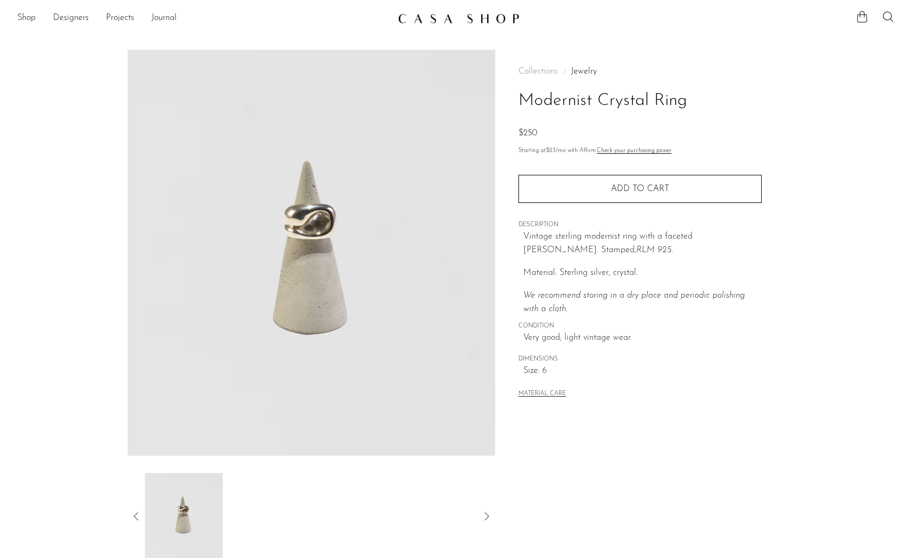
click at [143, 516] on div at bounding box center [312, 516] width 368 height 87
click at [139, 517] on icon at bounding box center [136, 515] width 13 height 13
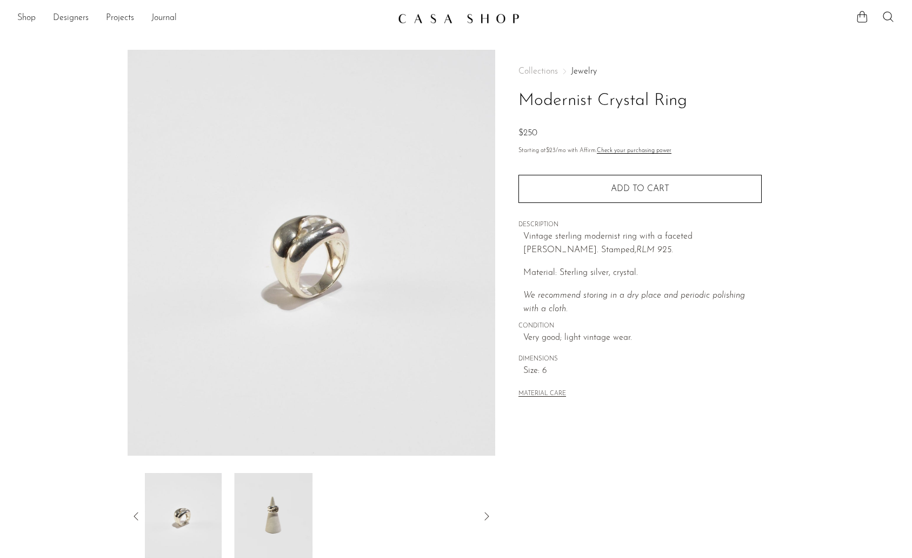
click at [139, 517] on icon at bounding box center [136, 515] width 13 height 13
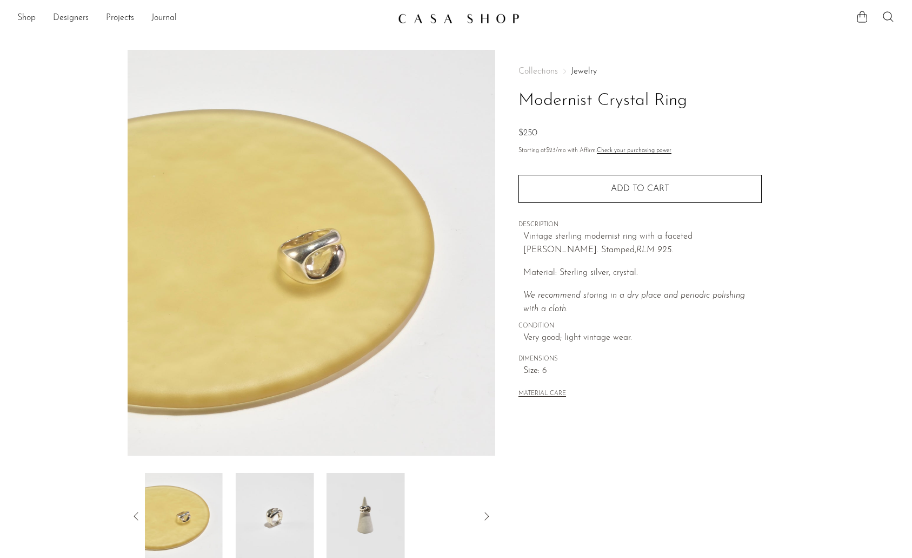
click at [139, 517] on icon at bounding box center [136, 515] width 13 height 13
